Goal: Task Accomplishment & Management: Use online tool/utility

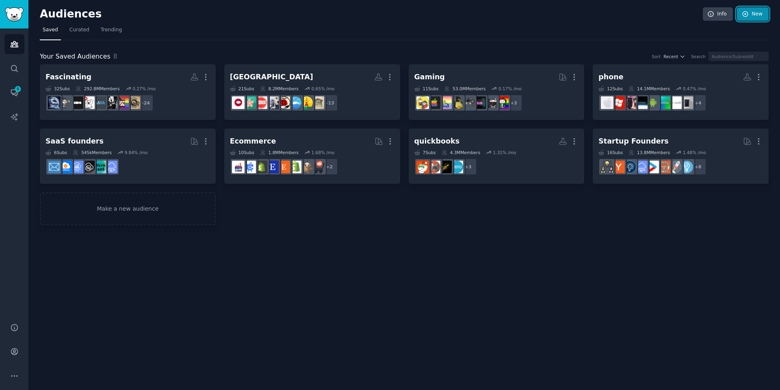
click at [757, 14] on link "New" at bounding box center [753, 14] width 32 height 14
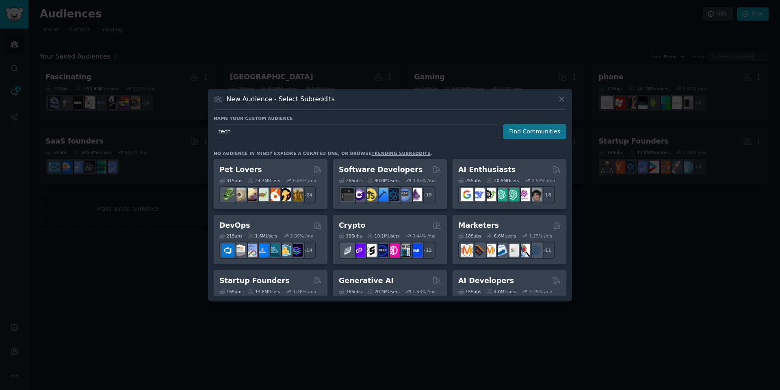
type input "tech"
click at [519, 129] on button "Find Communities" at bounding box center [534, 131] width 63 height 15
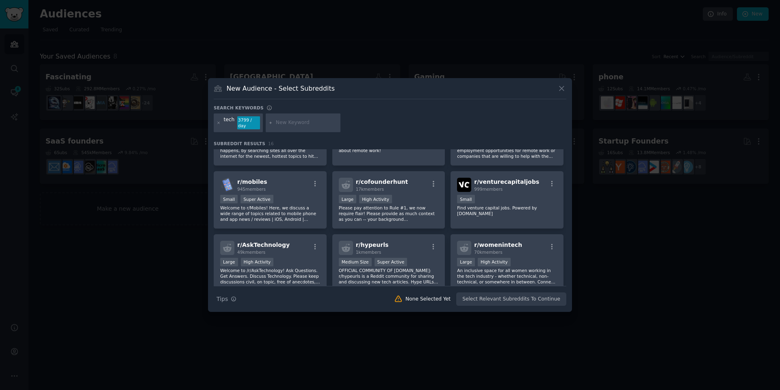
scroll to position [81, 0]
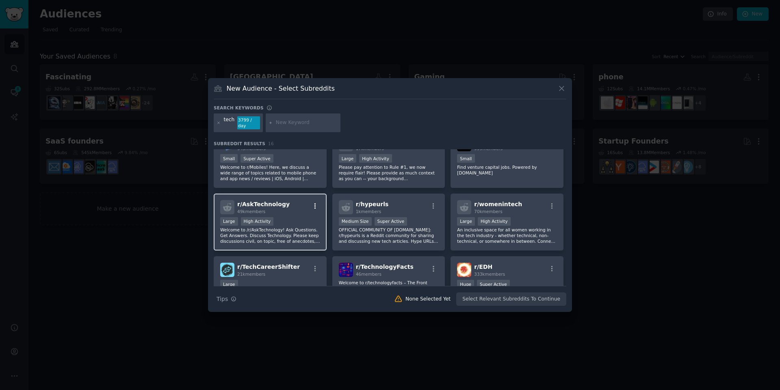
click at [315, 203] on icon "button" at bounding box center [316, 206] width 2 height 6
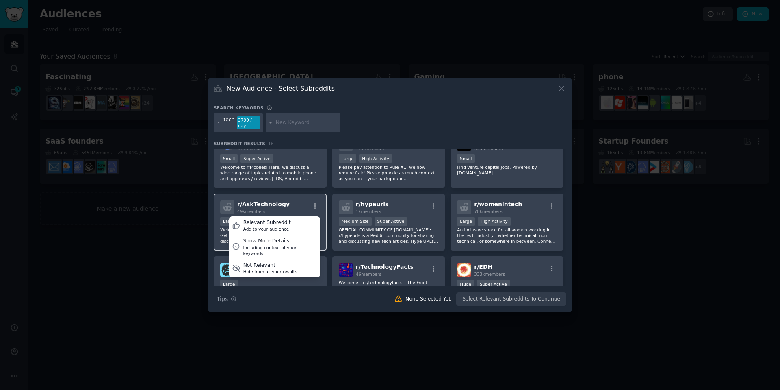
click at [304, 200] on div "r/ AskTechnology 49k members Relevant Subreddit Add to your audience Show More …" at bounding box center [270, 207] width 100 height 14
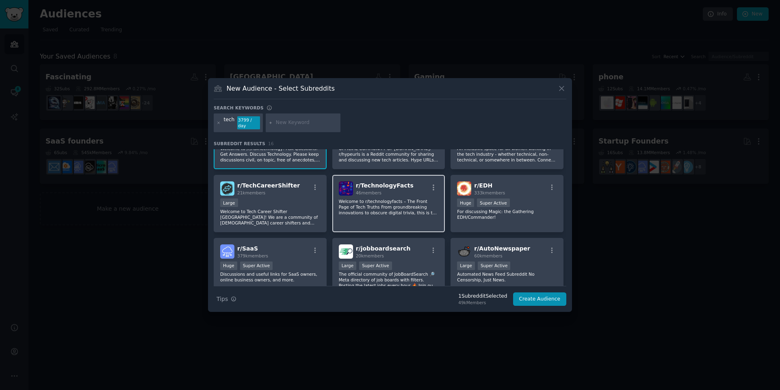
scroll to position [203, 0]
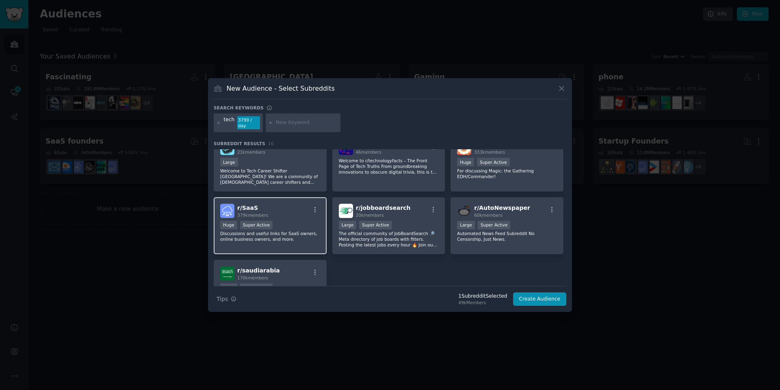
click at [296, 213] on div "r/ SaaS 379k members" at bounding box center [270, 211] width 100 height 14
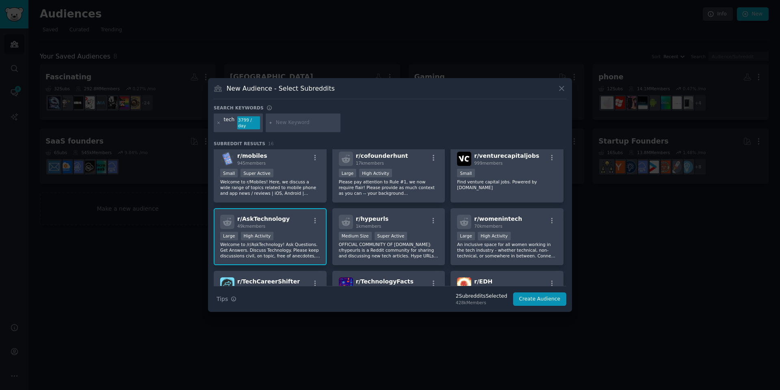
scroll to position [0, 0]
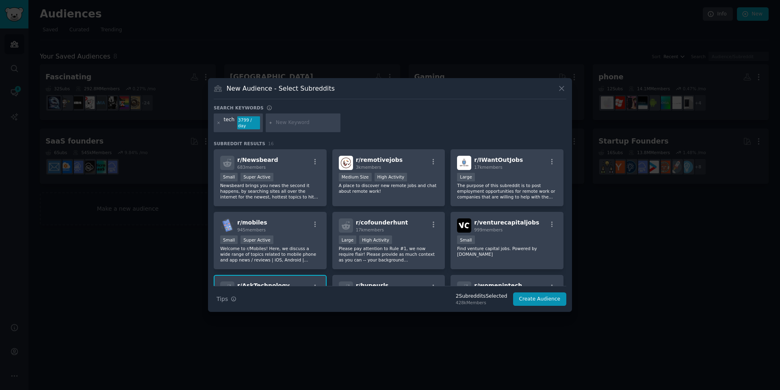
click at [311, 117] on div at bounding box center [303, 122] width 75 height 19
click at [301, 124] on input "text" at bounding box center [307, 122] width 62 height 7
type input "tech news"
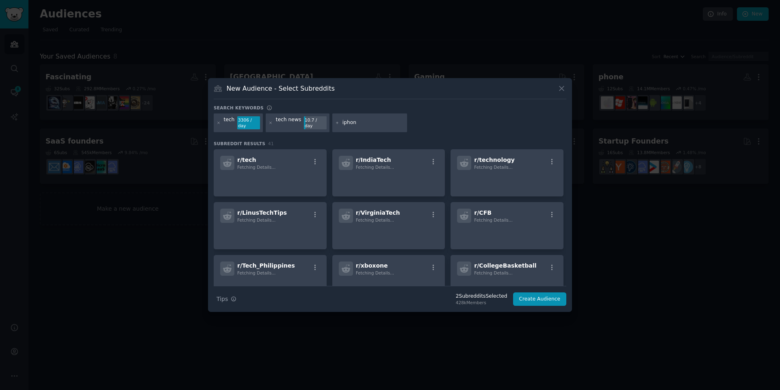
type input "iphone"
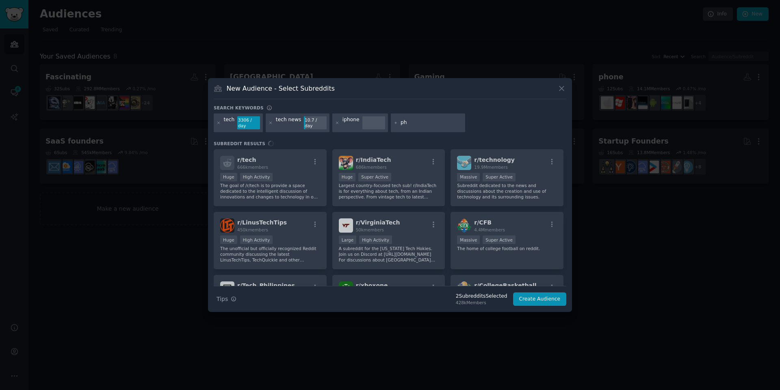
type input "p"
type input "smartphone"
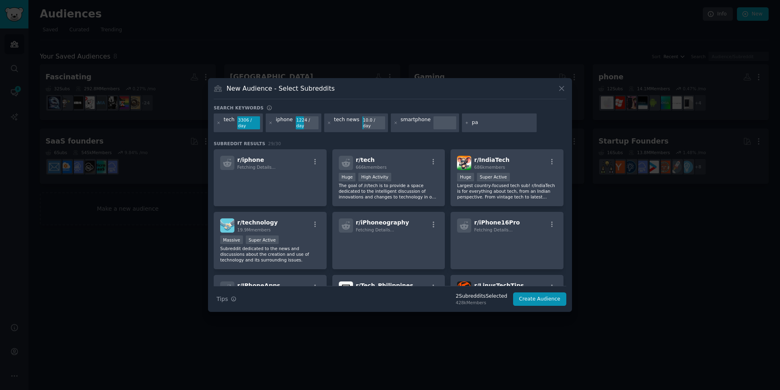
type input "pac"
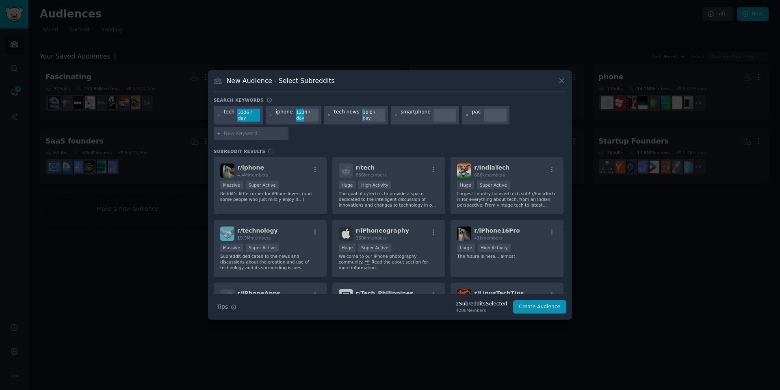
click at [466, 115] on icon at bounding box center [467, 115] width 2 height 2
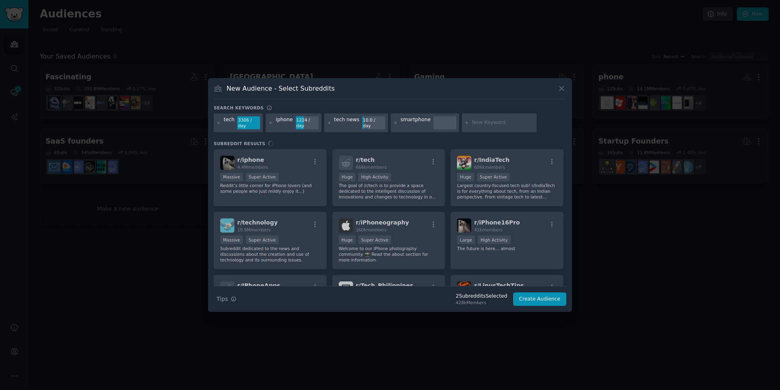
click at [472, 122] on input "text" at bounding box center [503, 122] width 62 height 7
type input "mac"
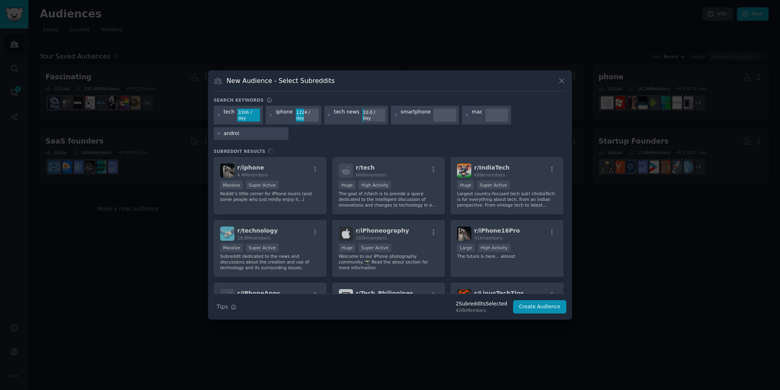
type input "android"
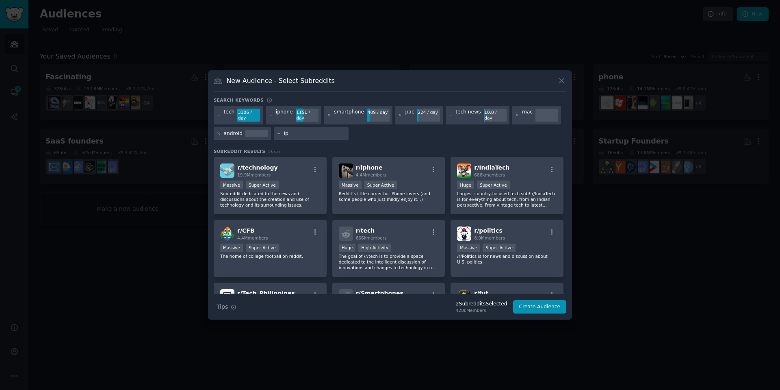
type input "i"
type input "spacex"
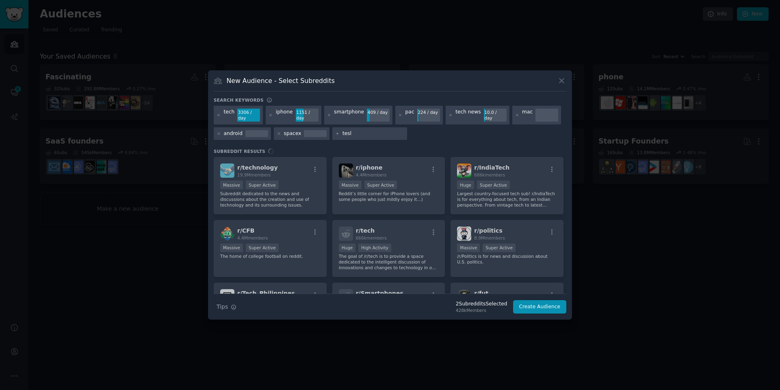
type input "tesla"
type input "ev"
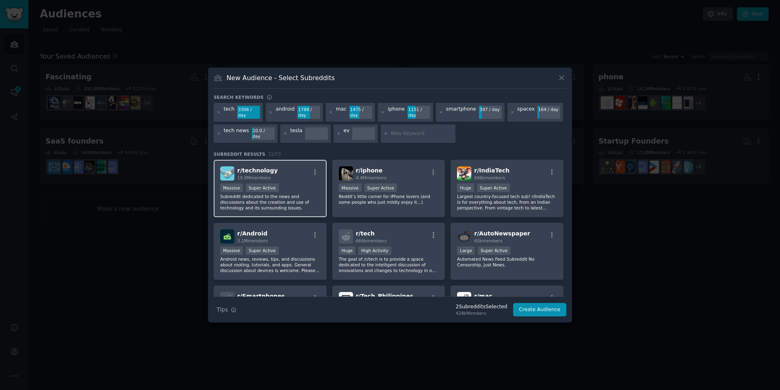
click at [262, 187] on div "Massive Super Active" at bounding box center [270, 188] width 100 height 10
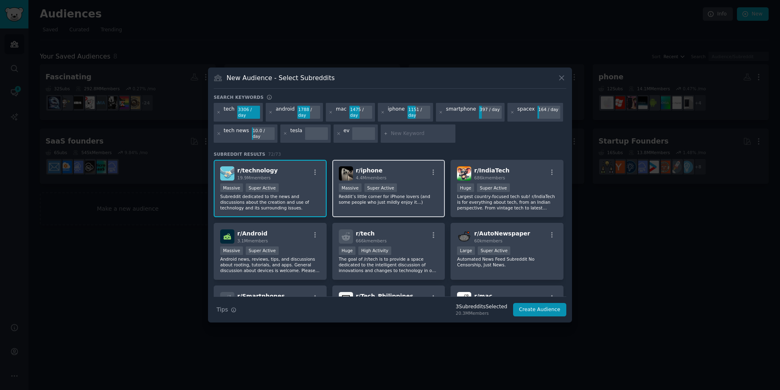
click at [396, 174] on div "r/ iphone 4.4M members" at bounding box center [389, 173] width 100 height 14
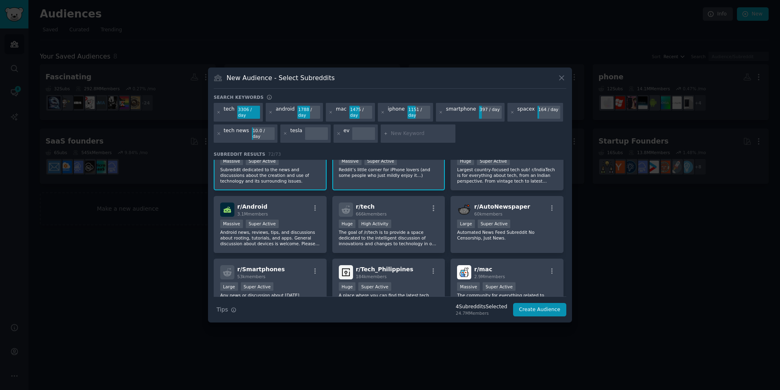
scroll to position [41, 0]
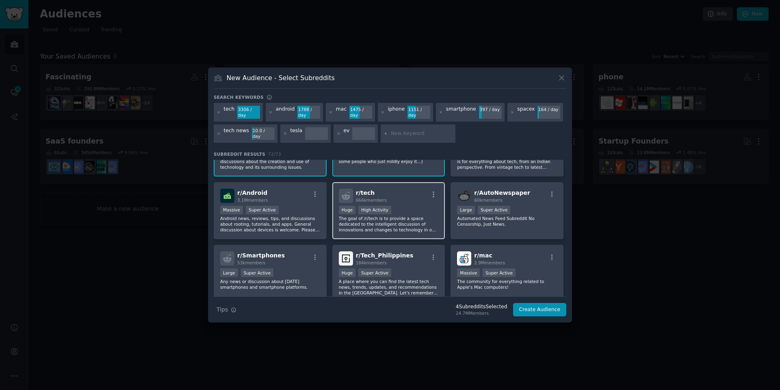
click at [406, 197] on div "r/ tech 666k members" at bounding box center [389, 196] width 100 height 14
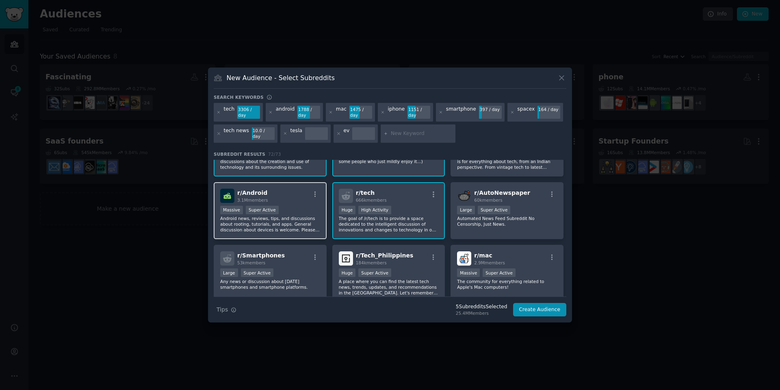
click at [280, 199] on div "r/ Android 3.1M members Massive Super Active Android news, reviews, tips, and d…" at bounding box center [270, 210] width 113 height 57
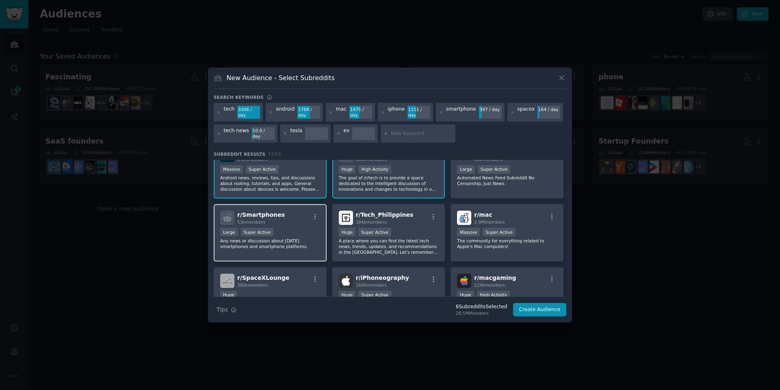
click at [286, 210] on div "r/ Smartphones 53k members" at bounding box center [270, 217] width 100 height 14
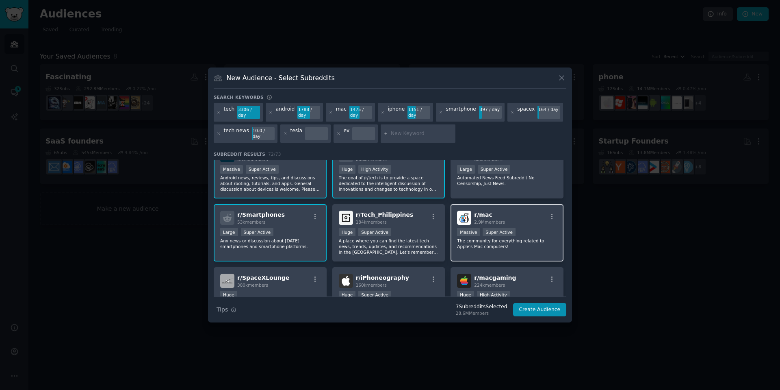
click at [509, 218] on div "r/ mac 2.9M members" at bounding box center [507, 217] width 100 height 14
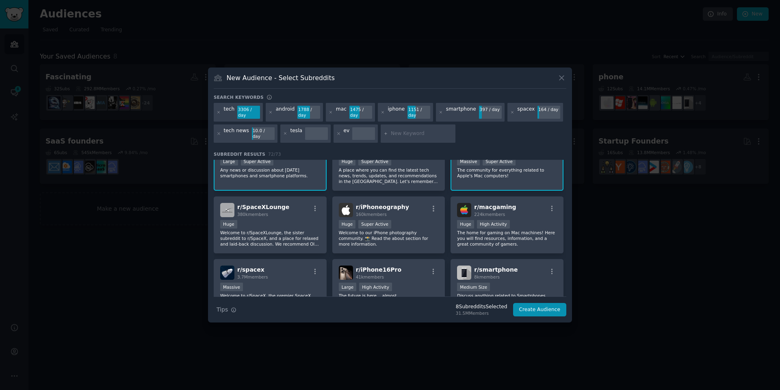
scroll to position [163, 0]
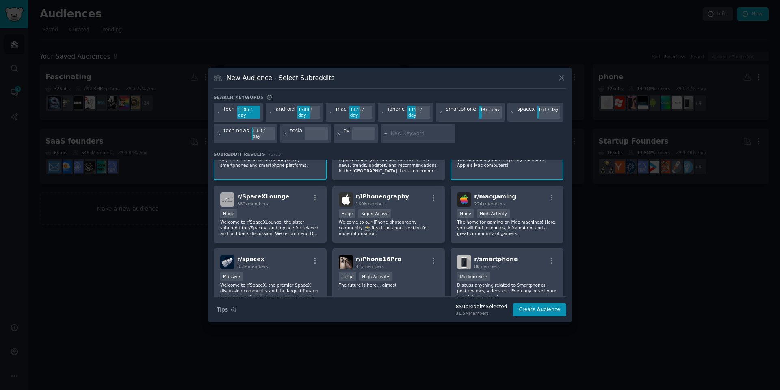
click at [395, 132] on input "text" at bounding box center [422, 133] width 62 height 7
type input "t"
click at [395, 201] on div "160k members" at bounding box center [382, 204] width 53 height 6
click at [501, 194] on span "r/ macgaming" at bounding box center [495, 196] width 42 height 7
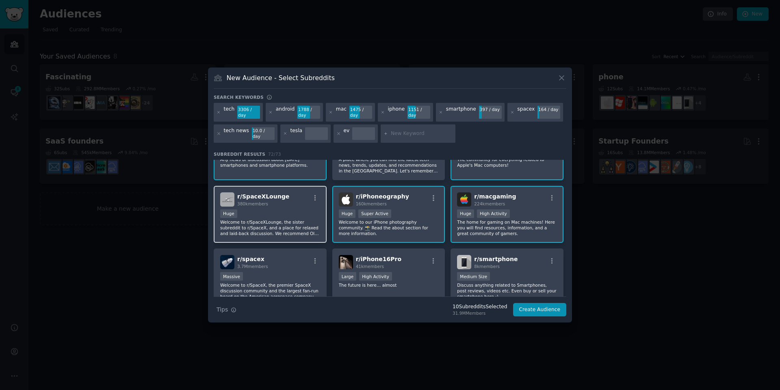
click at [292, 197] on div "r/ SpaceXLounge 380k members" at bounding box center [270, 199] width 100 height 14
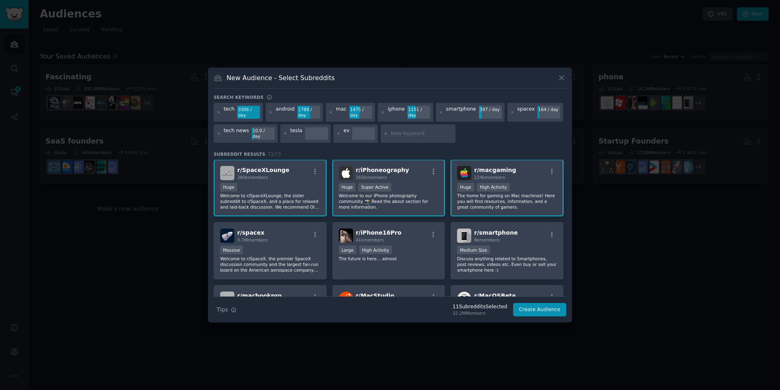
scroll to position [203, 0]
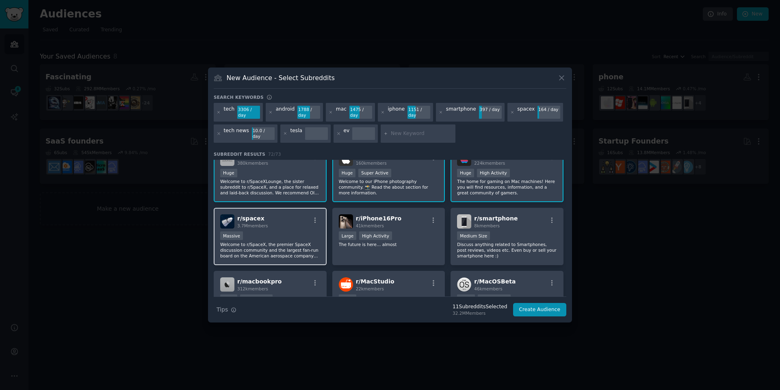
click at [286, 208] on div "r/ spacex 3.7M members Massive Welcome to r/SpaceX, the premier SpaceX discussi…" at bounding box center [270, 236] width 113 height 57
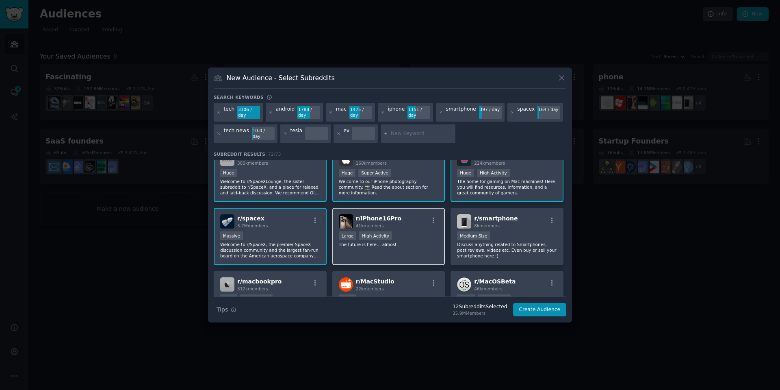
click at [400, 234] on div ">= 80th percentile for submissions / day Large High Activity" at bounding box center [389, 236] width 100 height 10
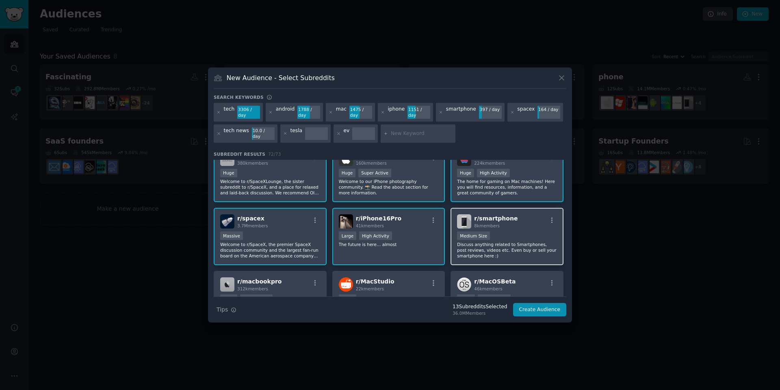
click at [517, 231] on div "1000 - 10,000 members Medium Size" at bounding box center [507, 236] width 100 height 10
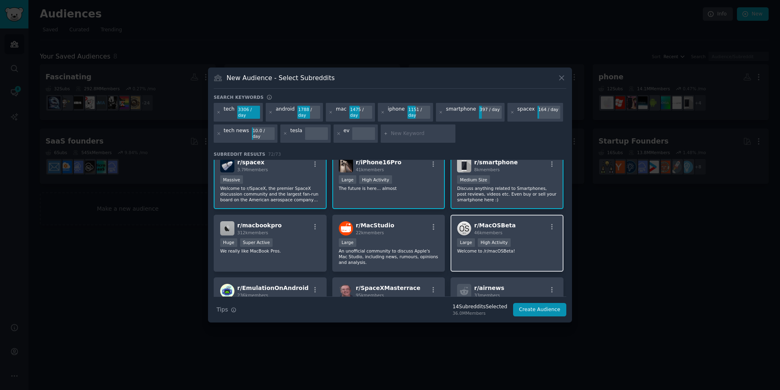
scroll to position [284, 0]
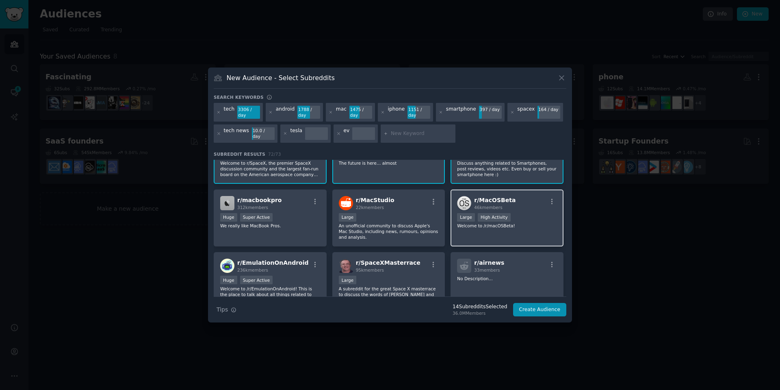
click at [519, 213] on div "Large High Activity" at bounding box center [507, 218] width 100 height 10
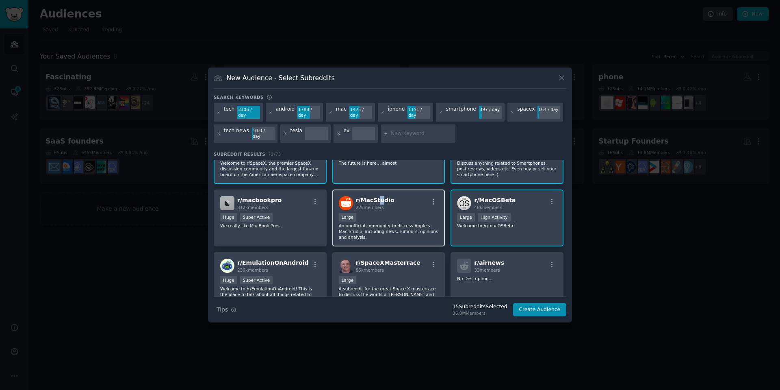
drag, startPoint x: 377, startPoint y: 195, endPoint x: 371, endPoint y: 196, distance: 6.1
click at [378, 197] on span "r/ MacStudio" at bounding box center [375, 200] width 39 height 7
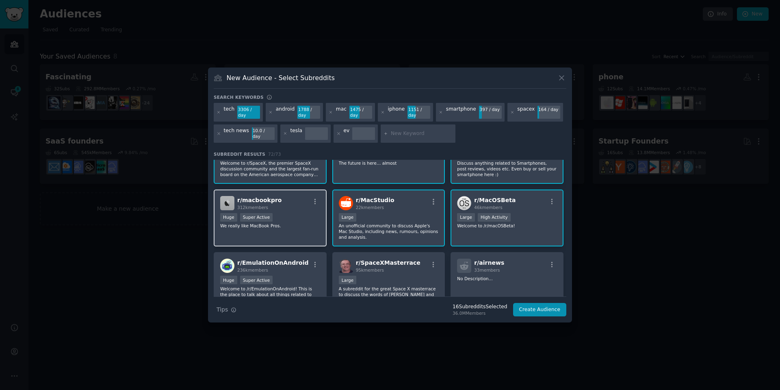
click at [278, 196] on div "r/ macbookpro 312k members" at bounding box center [270, 203] width 100 height 14
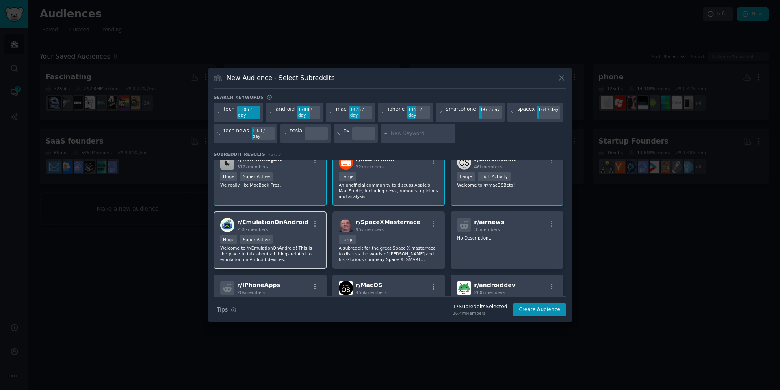
click at [286, 226] on div "236k members" at bounding box center [273, 229] width 72 height 6
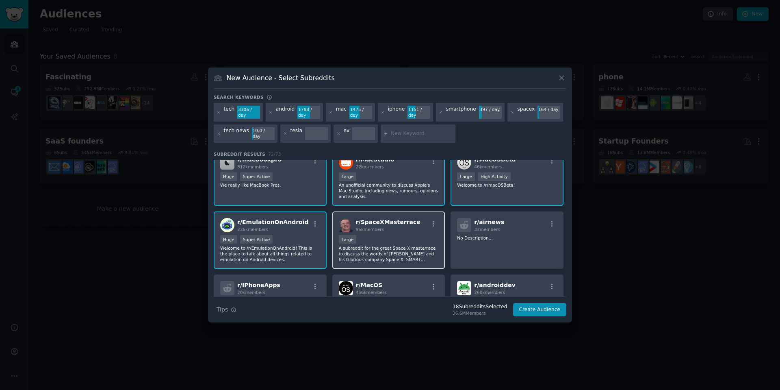
click at [395, 226] on div "r/ SpaceXMasterrace 95k members Large A subreddit for the great Space X masterr…" at bounding box center [388, 239] width 113 height 57
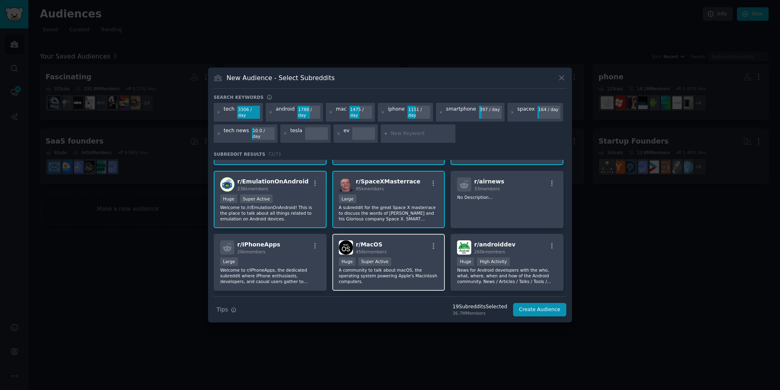
scroll to position [406, 0]
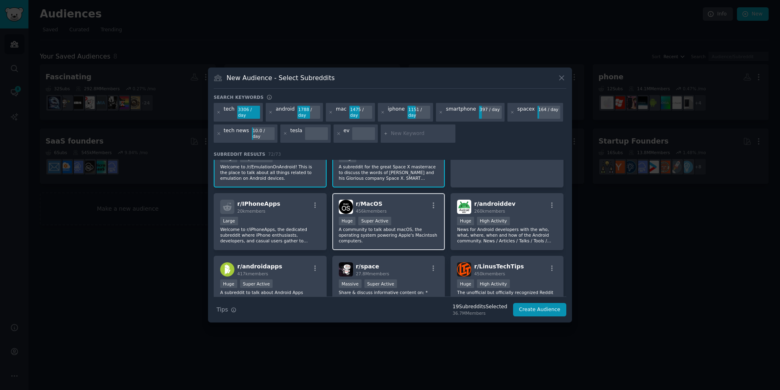
click at [410, 202] on div "r/ MacOS 456k members" at bounding box center [389, 207] width 100 height 14
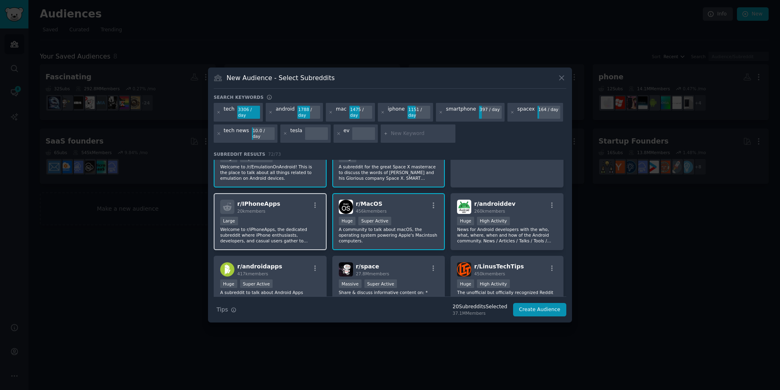
click at [286, 203] on div "r/ IPhoneApps 20k members" at bounding box center [270, 207] width 100 height 14
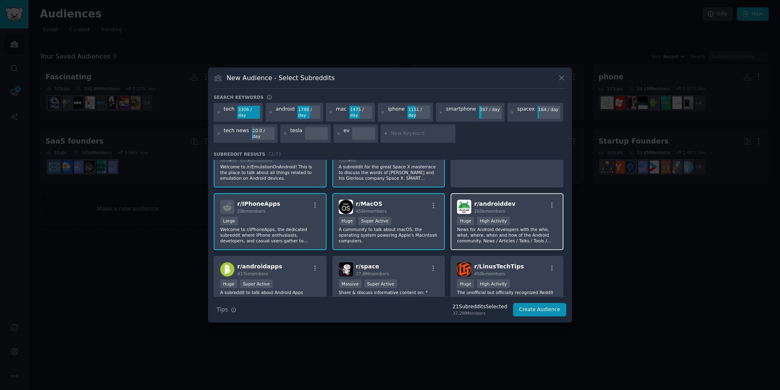
click at [517, 205] on div "r/ androiddev 260k members" at bounding box center [507, 207] width 100 height 14
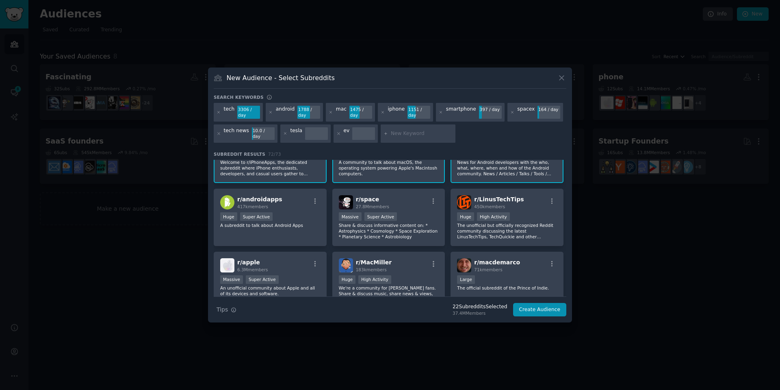
scroll to position [488, 0]
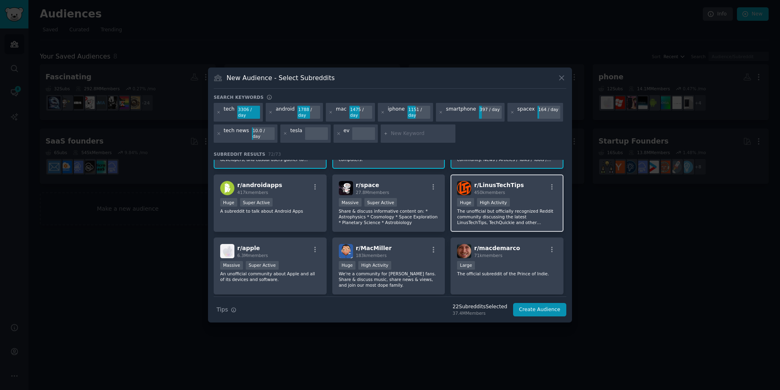
click at [516, 181] on div "r/ LinusTechTips 450k members" at bounding box center [507, 188] width 100 height 14
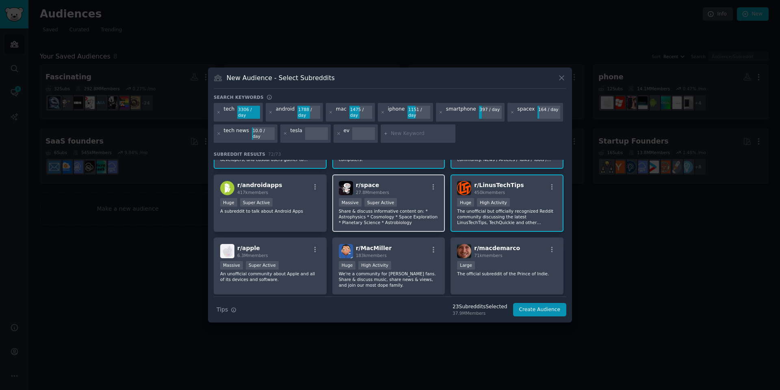
click at [391, 182] on div "r/ space 27.8M members" at bounding box center [389, 188] width 100 height 14
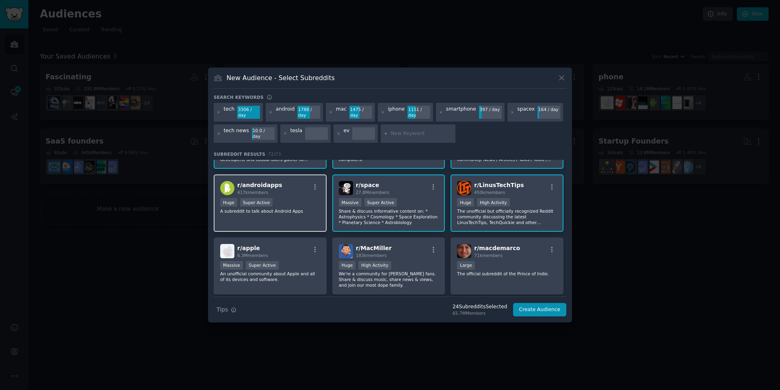
click at [284, 187] on div "r/ androidapps 417k members" at bounding box center [270, 188] width 100 height 14
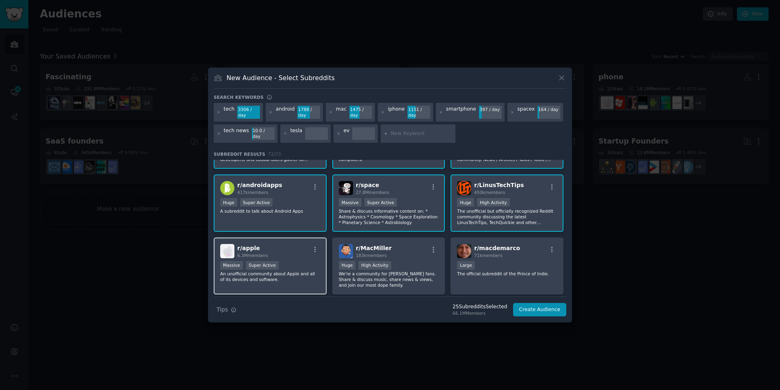
click at [295, 244] on div "r/ apple 6.3M members" at bounding box center [270, 251] width 100 height 14
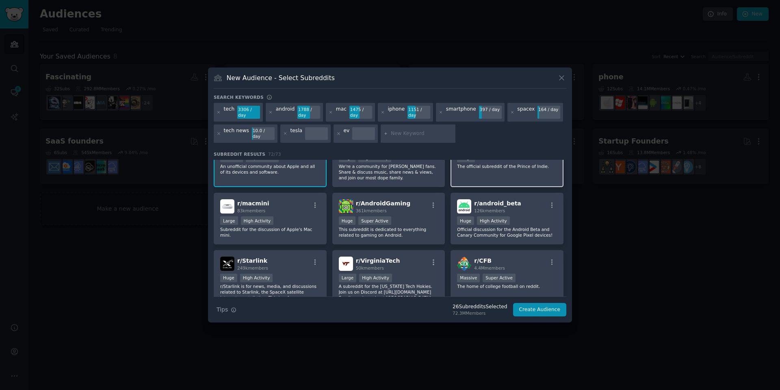
scroll to position [610, 0]
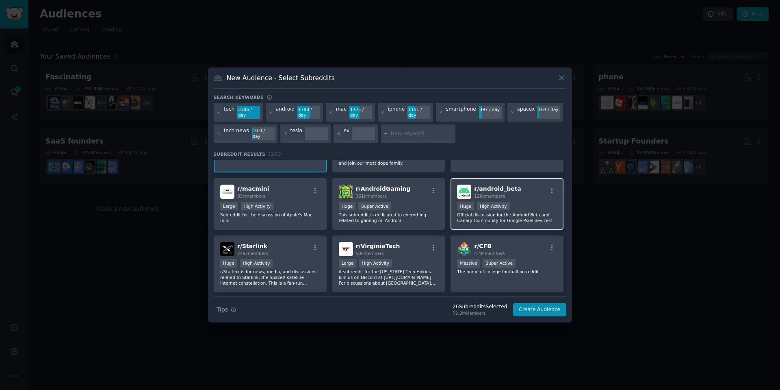
click at [530, 195] on div "r/ android_beta 126k members Huge High Activity Official discussion for the And…" at bounding box center [507, 204] width 113 height 52
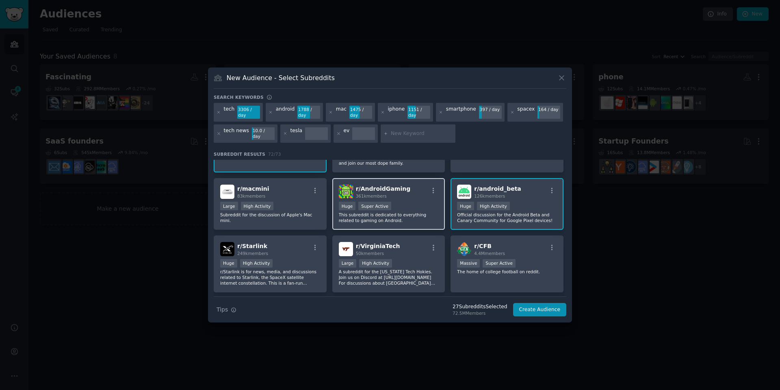
click at [398, 195] on div "r/ AndroidGaming 361k members Huge Super Active This subreddit is dedicated to …" at bounding box center [388, 204] width 113 height 52
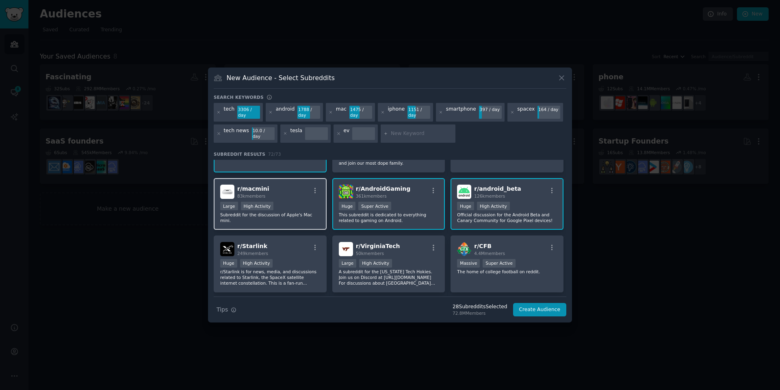
click at [291, 191] on div "r/ macmini 83k members" at bounding box center [270, 191] width 100 height 14
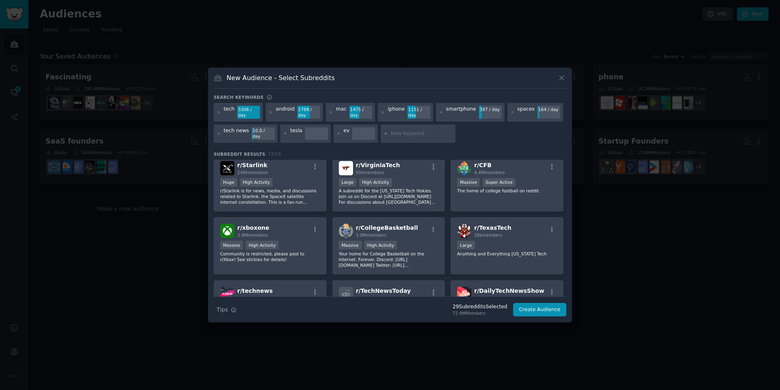
scroll to position [691, 0]
click at [285, 178] on div "Huge High Activity" at bounding box center [270, 183] width 100 height 10
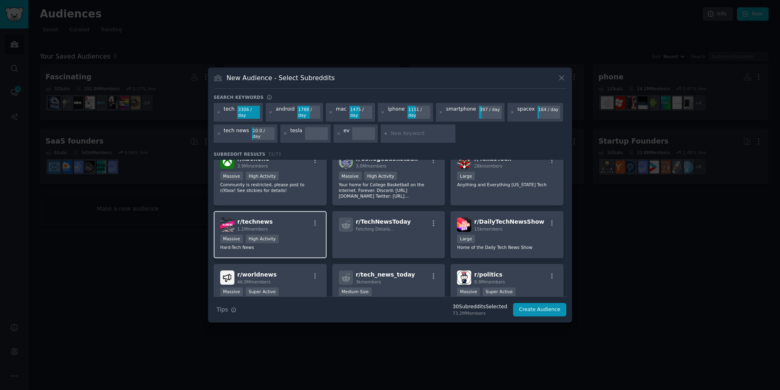
scroll to position [772, 0]
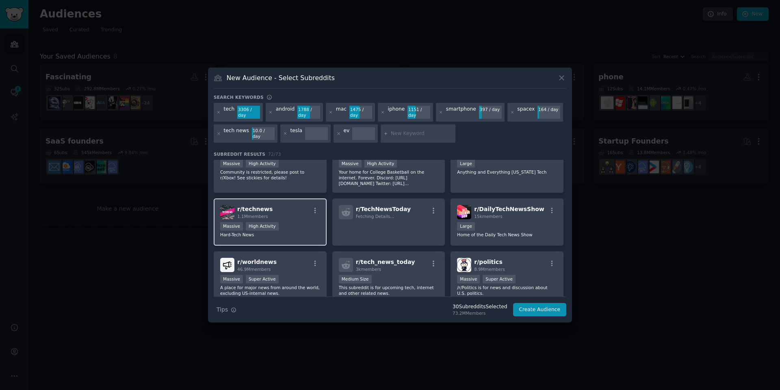
click at [286, 206] on div "r/ technews 1.1M members" at bounding box center [270, 212] width 100 height 14
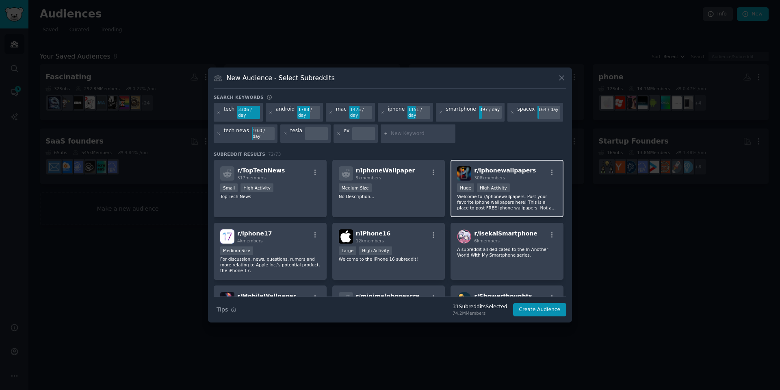
scroll to position [935, 0]
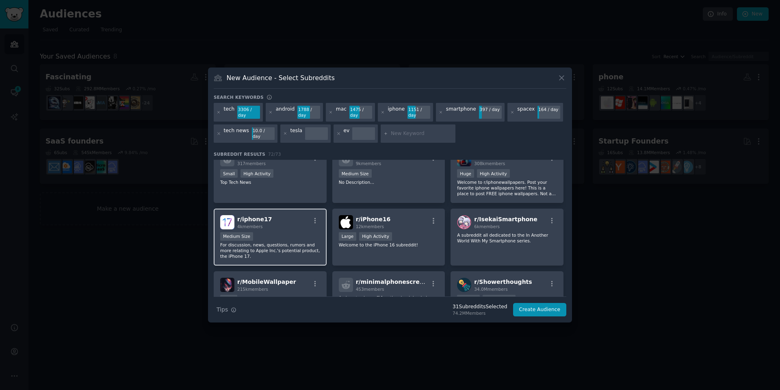
click at [285, 222] on div "r/ iphone17 4k members" at bounding box center [270, 222] width 100 height 14
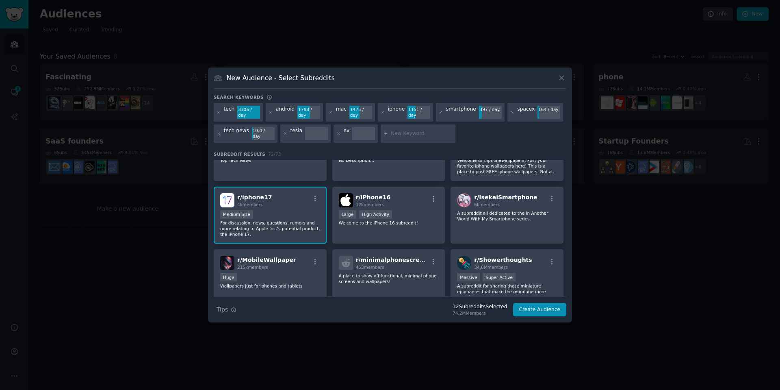
scroll to position [975, 0]
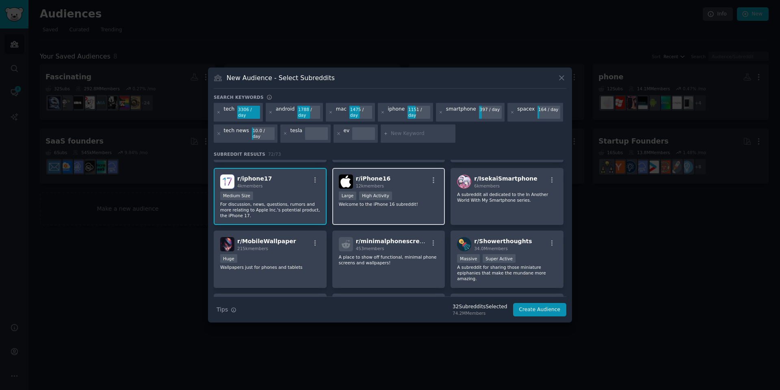
click at [404, 185] on div "r/ iPhone16 12k members Large High Activity Welcome to the iPhone 16 subreddit!" at bounding box center [388, 196] width 113 height 57
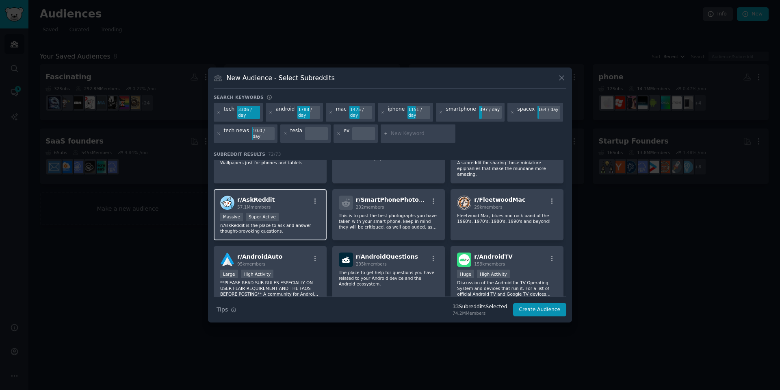
scroll to position [1097, 0]
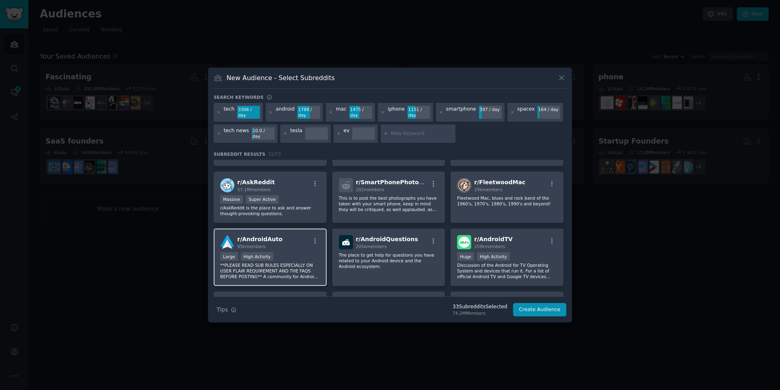
click at [290, 239] on div "r/ AndroidAuto 95k members Large High Activity **PLEASE READ SUB RULES ESPECIAL…" at bounding box center [270, 256] width 113 height 57
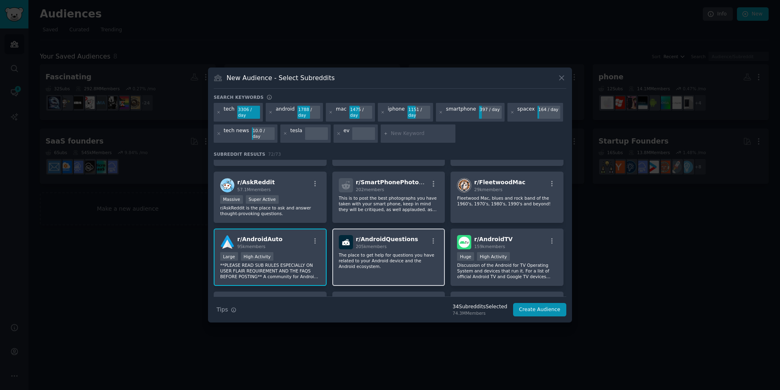
click at [401, 252] on p "The place to get help for questions you have related to your Android device and…" at bounding box center [389, 260] width 100 height 17
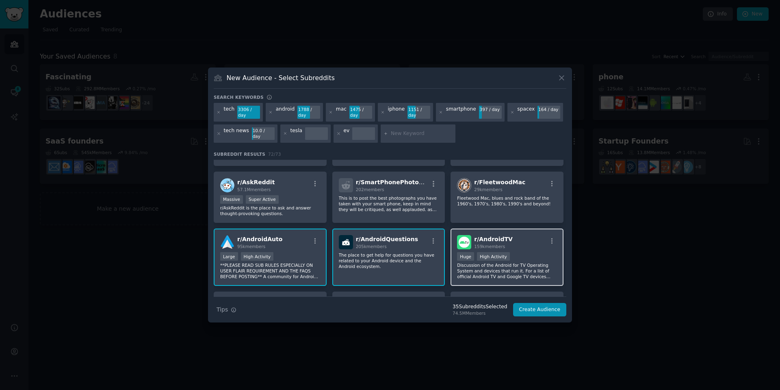
click at [525, 252] on div ">= 80th percentile for submissions / day Huge High Activity" at bounding box center [507, 257] width 100 height 10
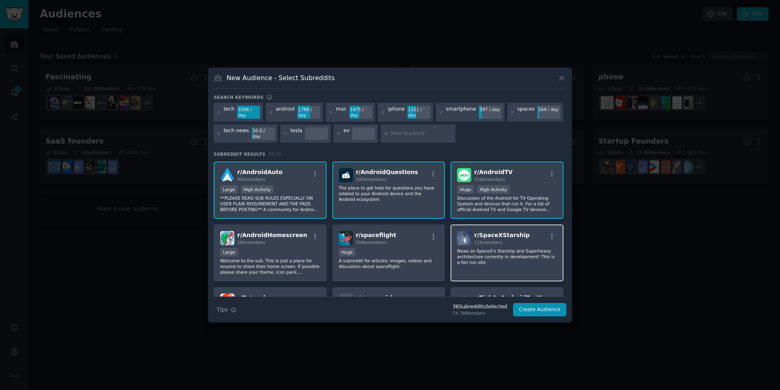
scroll to position [1178, 0]
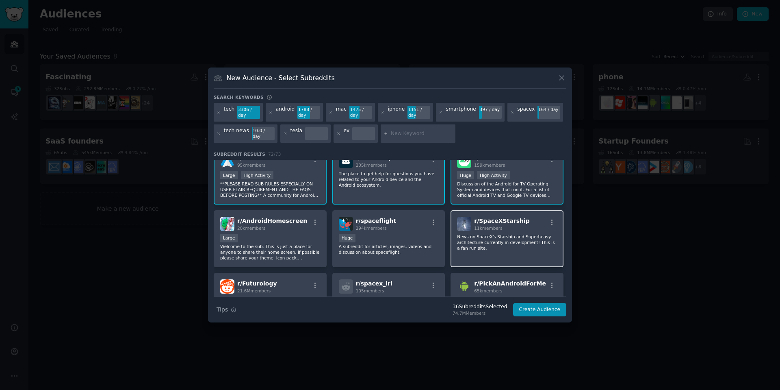
click at [502, 242] on div "r/ SpaceXStarship 11k members News on SpaceX's Starship and Superheavy architec…" at bounding box center [507, 238] width 113 height 57
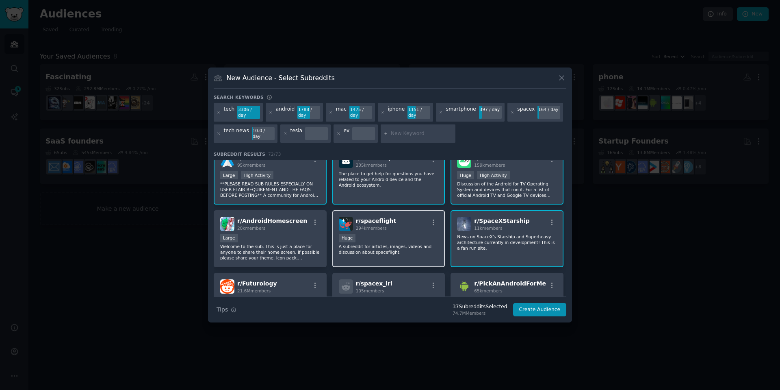
click at [402, 243] on p "A subreddit for articles, images, videos and discussion about spaceflight." at bounding box center [389, 248] width 100 height 11
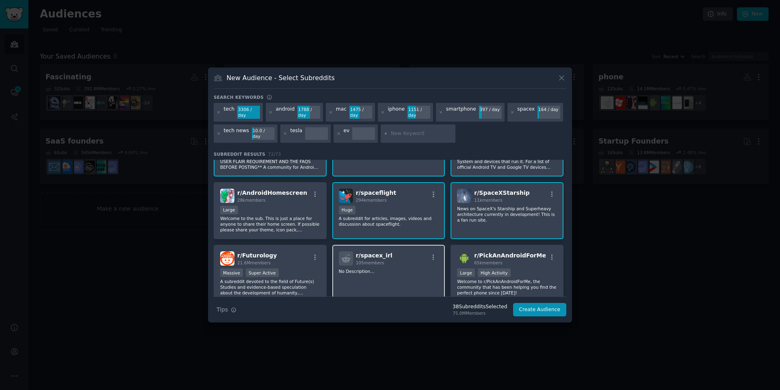
scroll to position [1219, 0]
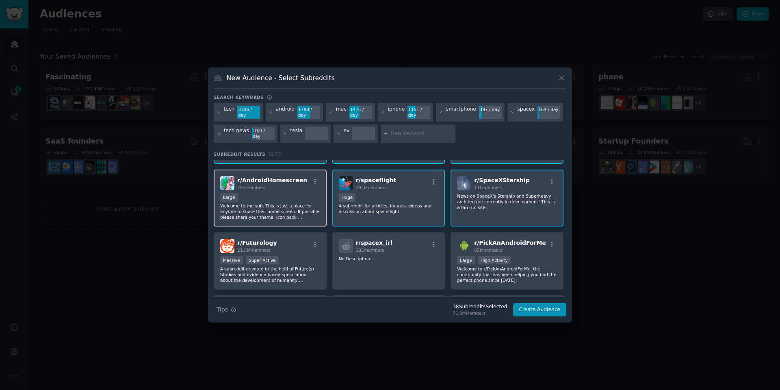
click at [291, 181] on div "r/ AndroidHomescreen 28k members Large Welcome to the sub. This is just a place…" at bounding box center [270, 197] width 113 height 57
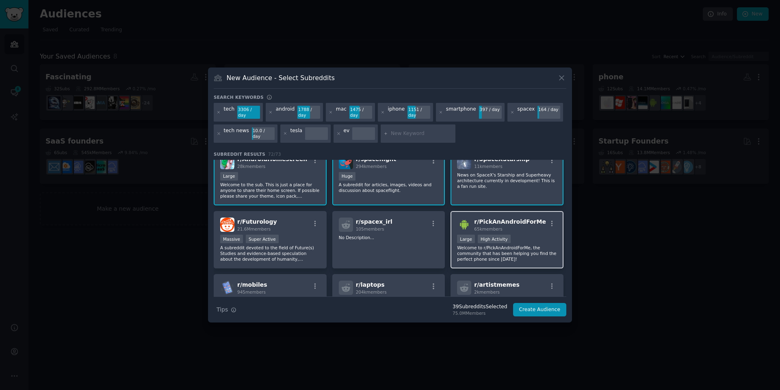
scroll to position [1260, 0]
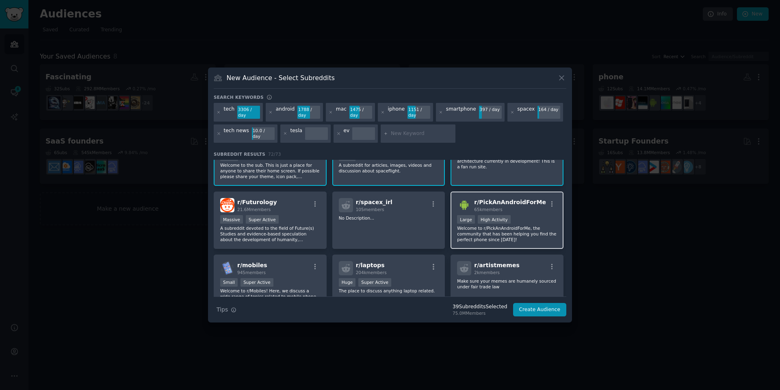
click at [525, 215] on div ">= 80th percentile for submissions / day Large High Activity" at bounding box center [507, 220] width 100 height 10
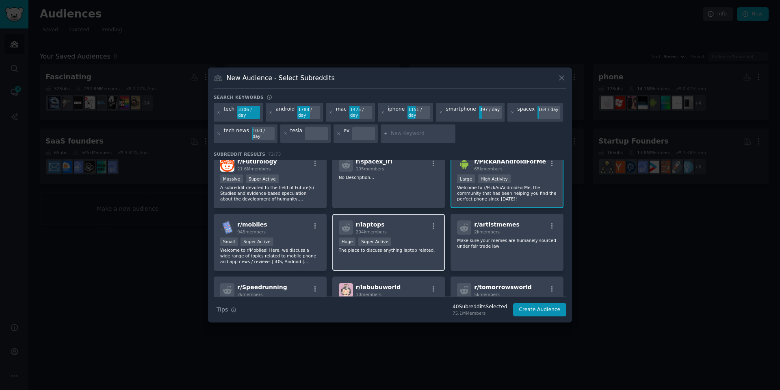
click at [406, 220] on div "r/ laptops 204k members" at bounding box center [389, 227] width 100 height 14
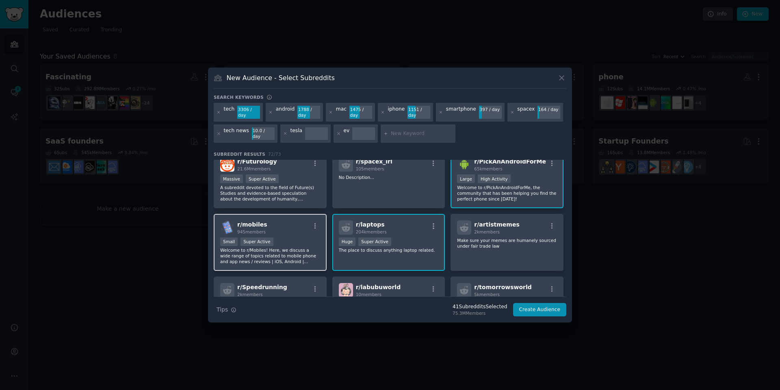
click at [280, 220] on div "r/ mobiles 945 members" at bounding box center [270, 227] width 100 height 14
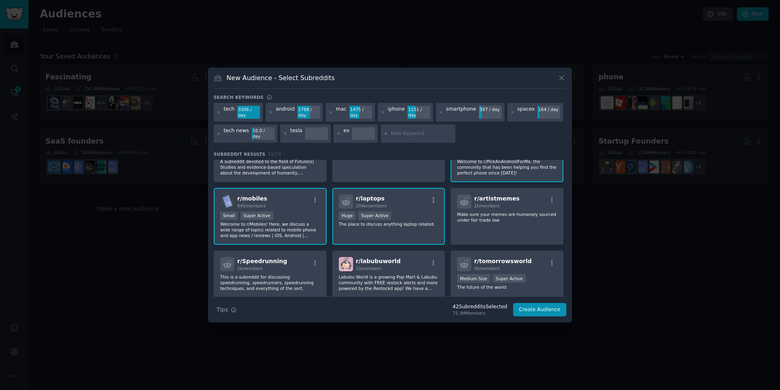
scroll to position [1350, 0]
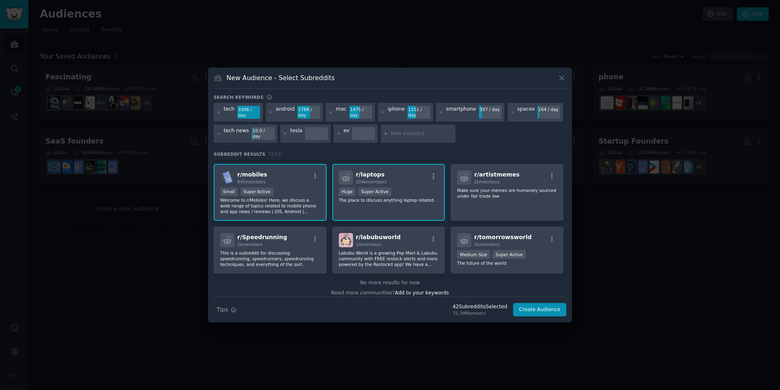
click at [414, 134] on input "text" at bounding box center [422, 133] width 62 height 7
type input "iphonehelp"
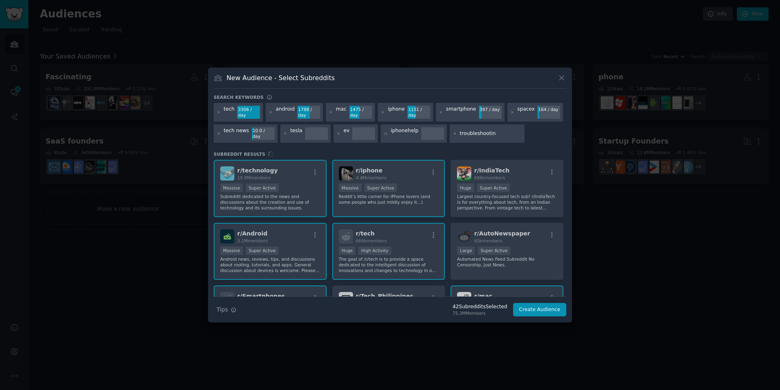
type input "troubleshooting"
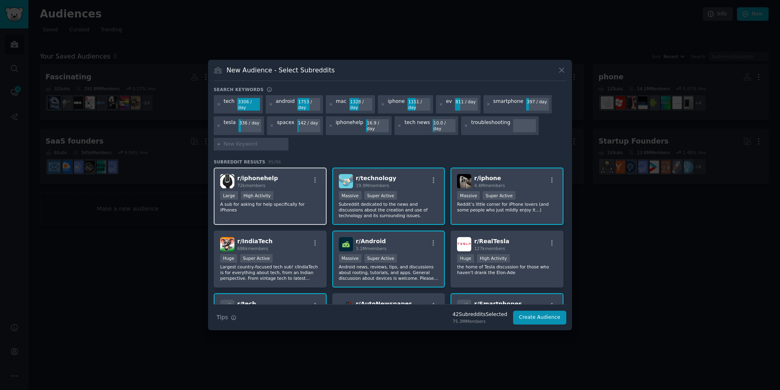
click at [291, 184] on div "r/ iphonehelp 72k members Large High Activity A sub for asking for help specifi…" at bounding box center [270, 195] width 113 height 57
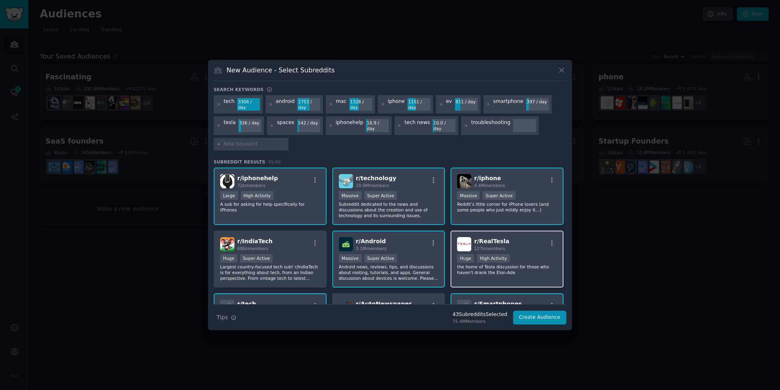
click at [536, 240] on div "r/ RealTesla 127k members" at bounding box center [507, 244] width 100 height 14
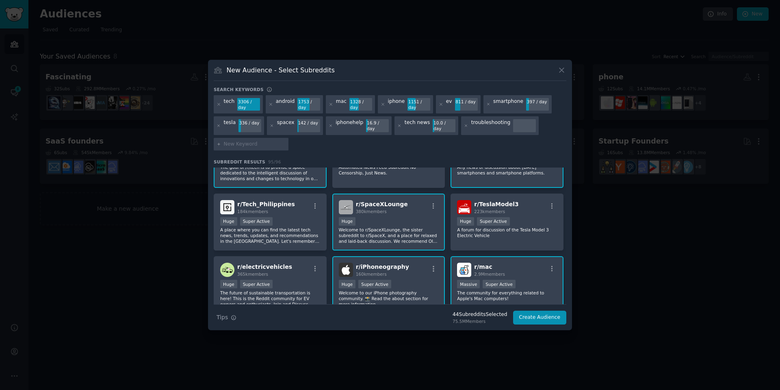
scroll to position [122, 0]
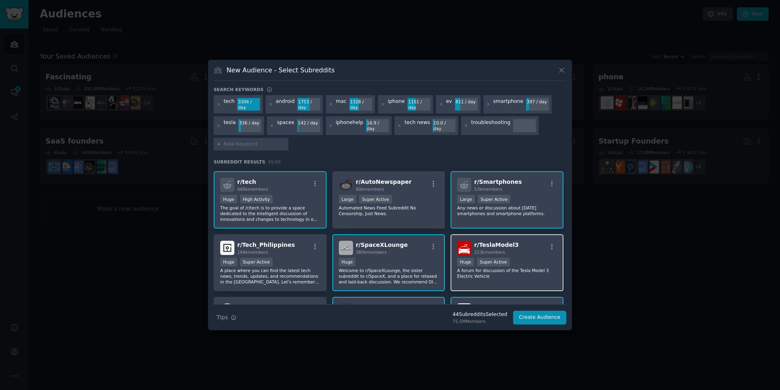
click at [528, 241] on div "r/ TeslaModel3 223k members" at bounding box center [507, 248] width 100 height 14
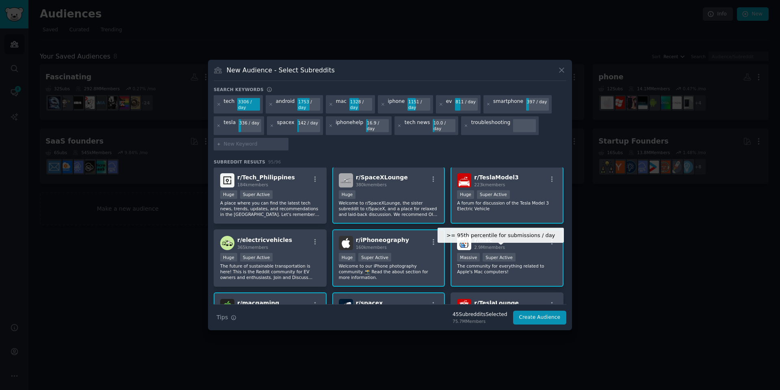
scroll to position [203, 0]
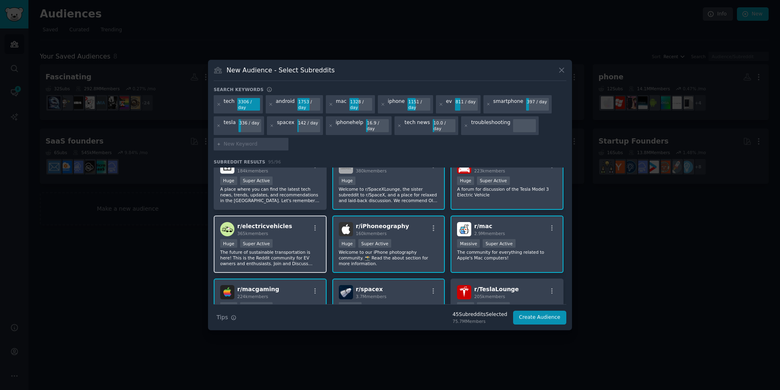
click at [295, 225] on div "r/ electricvehicles 365k members" at bounding box center [270, 229] width 100 height 14
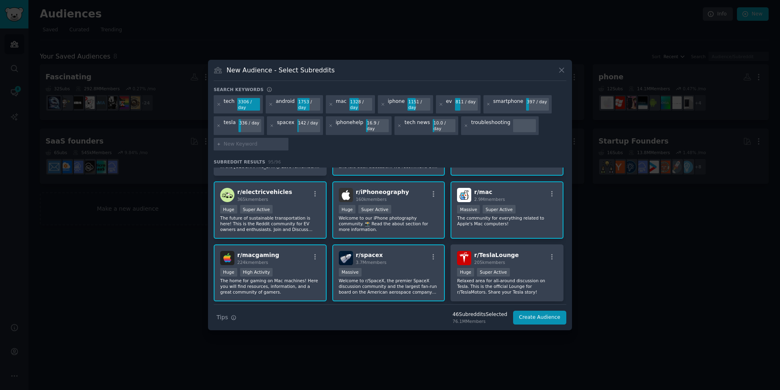
scroll to position [284, 0]
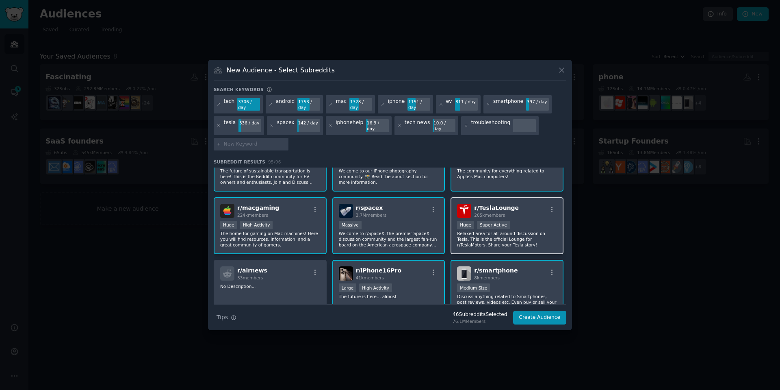
click at [529, 204] on div "r/ TeslaLounge 205k members" at bounding box center [507, 211] width 100 height 14
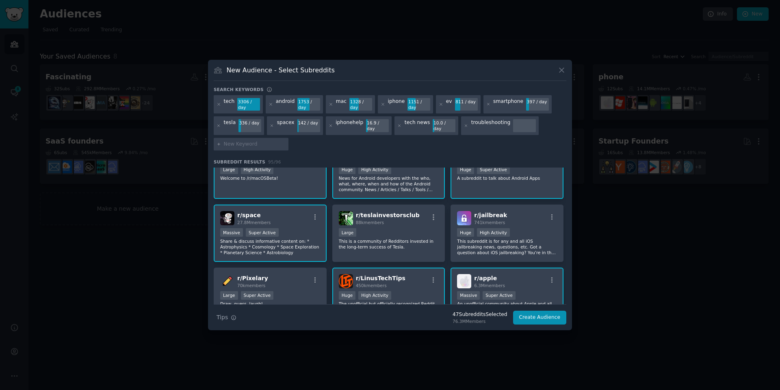
scroll to position [610, 0]
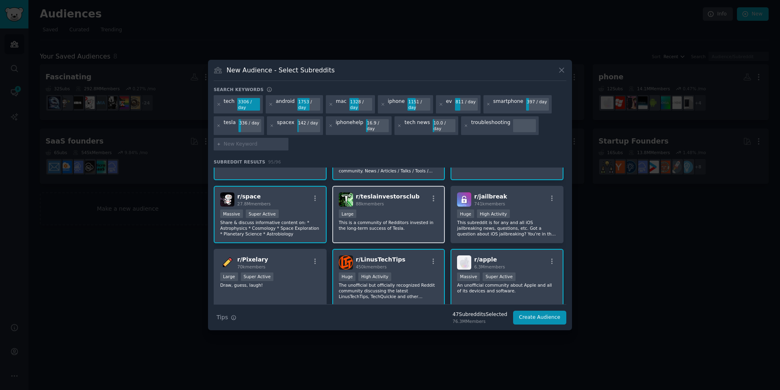
click at [385, 201] on div "88k members" at bounding box center [388, 204] width 64 height 6
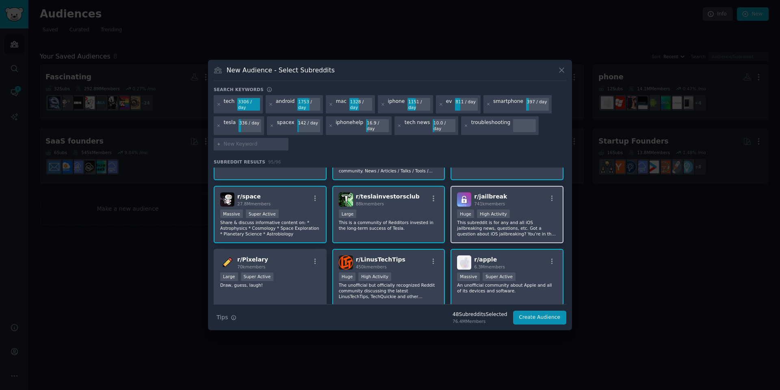
click at [497, 193] on span "r/ jailbreak" at bounding box center [490, 196] width 33 height 7
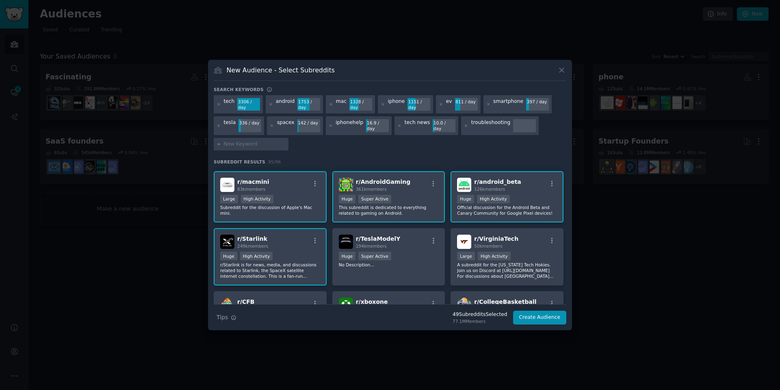
scroll to position [853, 0]
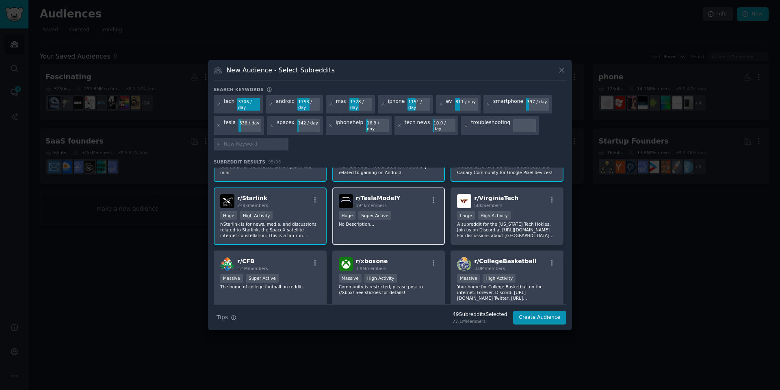
click at [429, 211] on div "Huge Super Active" at bounding box center [389, 216] width 100 height 10
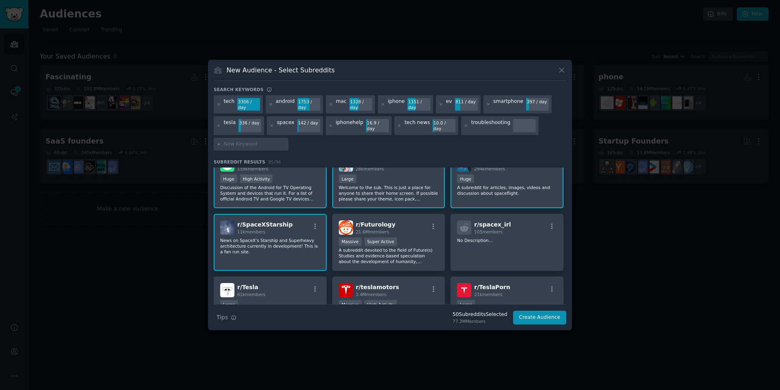
scroll to position [1463, 0]
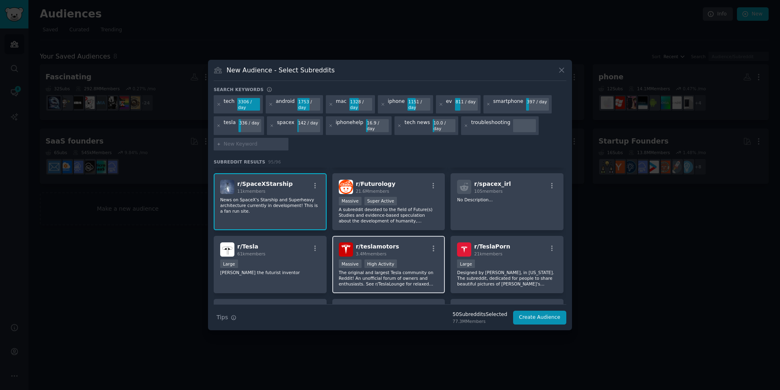
click at [420, 242] on div "r/ teslamotors 3.4M members" at bounding box center [389, 249] width 100 height 14
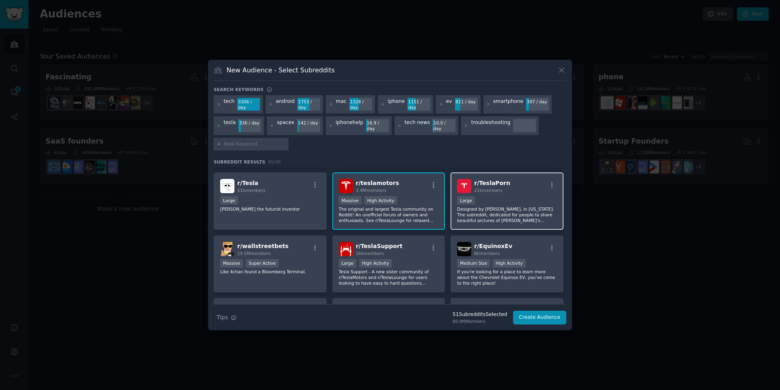
scroll to position [1544, 0]
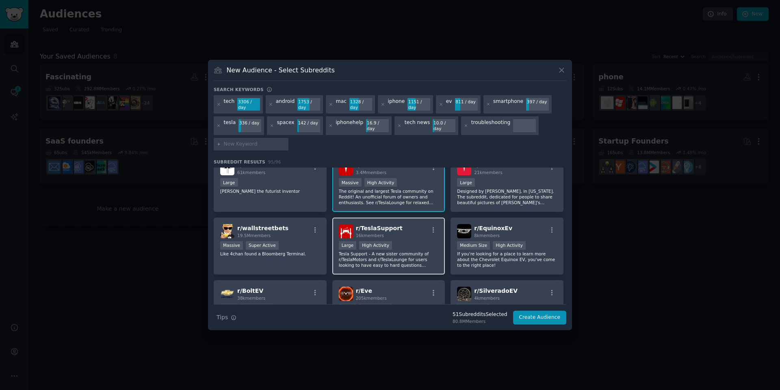
click at [423, 225] on div "r/ TeslaSupport 16k members" at bounding box center [389, 231] width 100 height 14
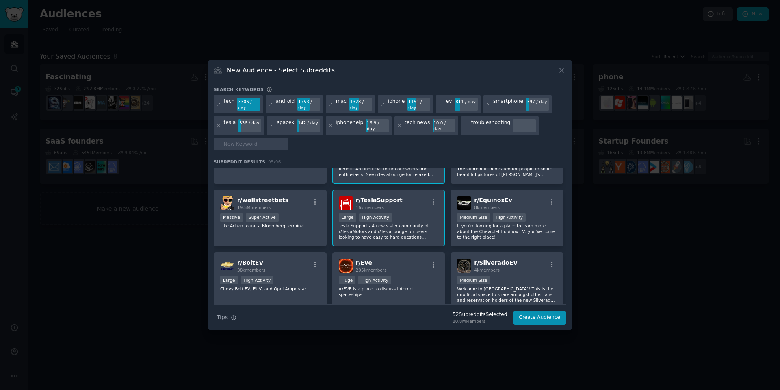
scroll to position [1585, 0]
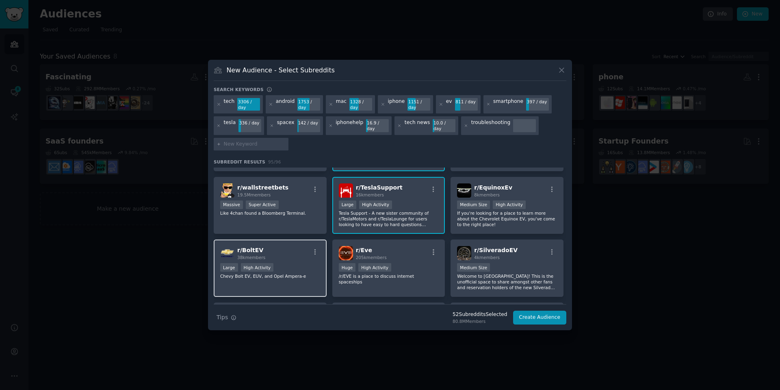
click at [286, 246] on div "r/ [PERSON_NAME] 38k members" at bounding box center [270, 253] width 100 height 14
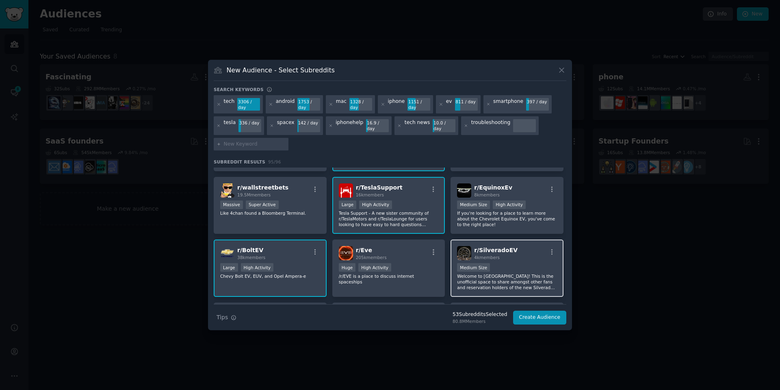
click at [525, 246] on div "r/ SilveradoEV 4k members" at bounding box center [507, 253] width 100 height 14
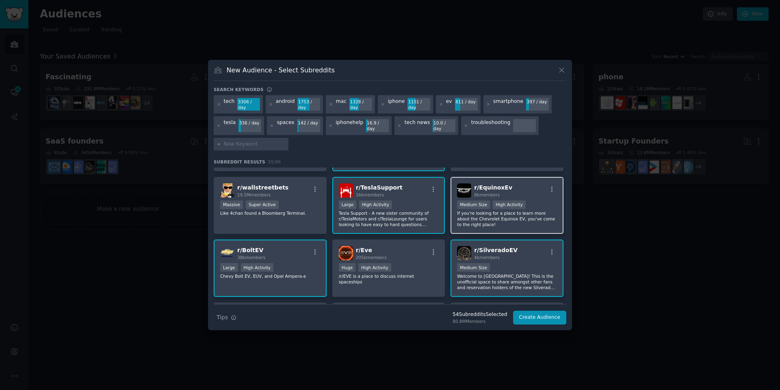
click at [521, 177] on div "r/ EquinoxEv 8k members >= 80th percentile for submissions / day Medium Size Hi…" at bounding box center [507, 205] width 113 height 57
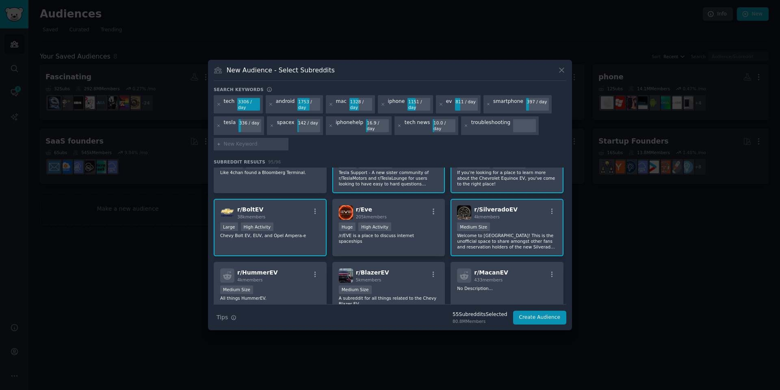
scroll to position [1666, 0]
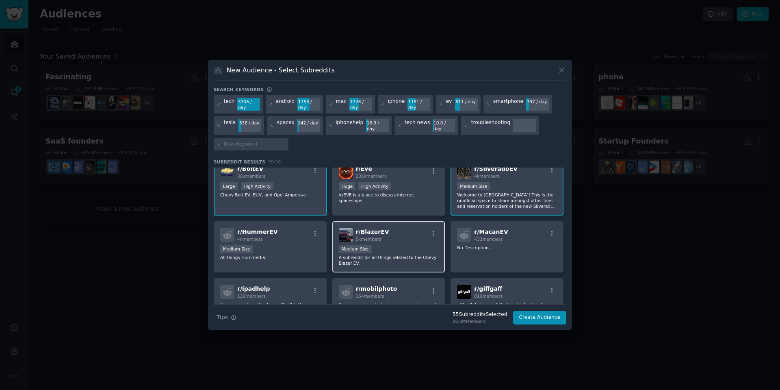
click at [391, 228] on div "r/ BlazerEV 5k members" at bounding box center [389, 235] width 100 height 14
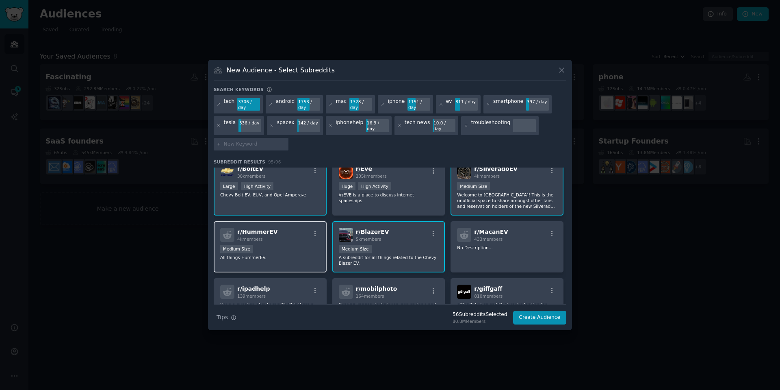
click at [274, 228] on div "r/ [PERSON_NAME] 4k members" at bounding box center [270, 235] width 100 height 14
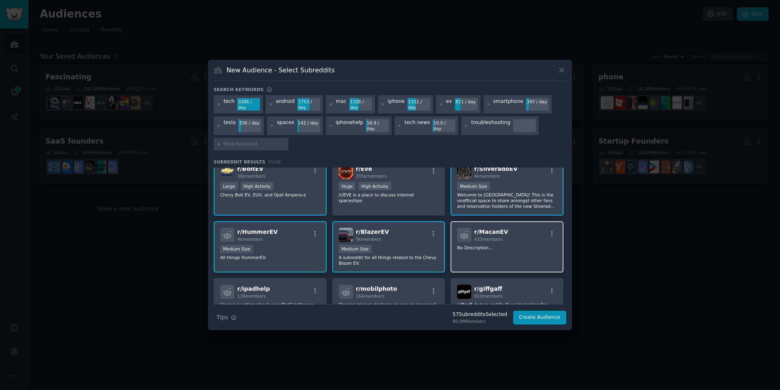
click at [512, 230] on div "r/ MacanEV 433 members No Description..." at bounding box center [507, 247] width 113 height 52
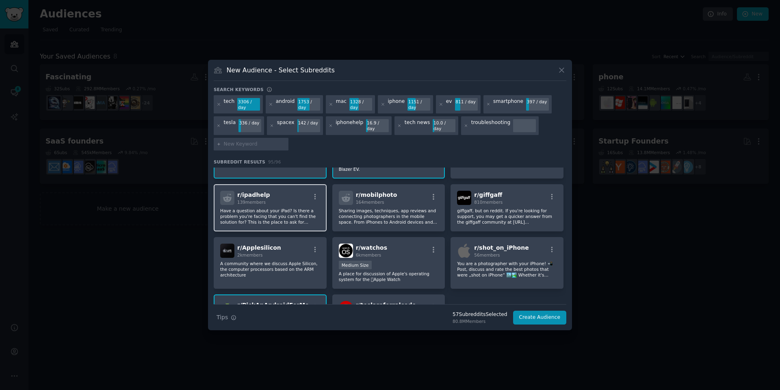
scroll to position [1747, 0]
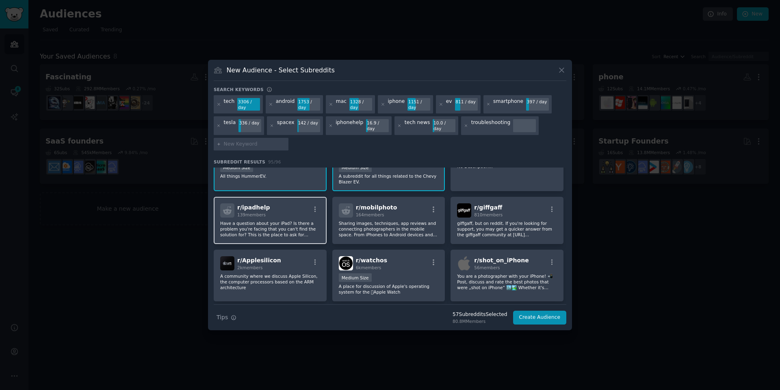
click at [273, 206] on div "r/ ipadhelp 139 members Have a question about your iPad? Is there a problem you…" at bounding box center [270, 220] width 113 height 47
click at [311, 208] on div "r/ ipadhelp 139 members Have a question about your iPad? Is there a problem you…" at bounding box center [270, 220] width 113 height 47
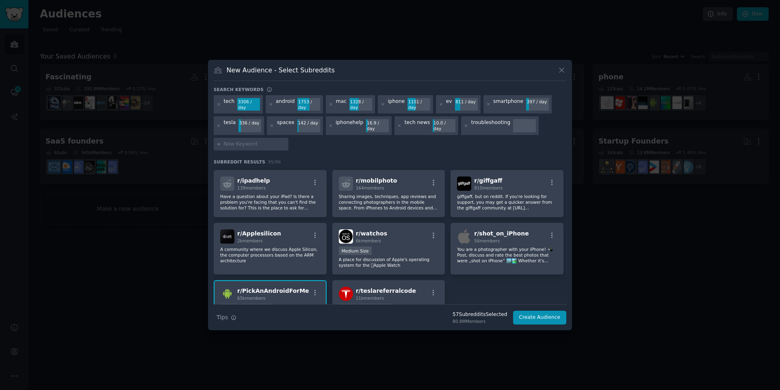
scroll to position [1788, 0]
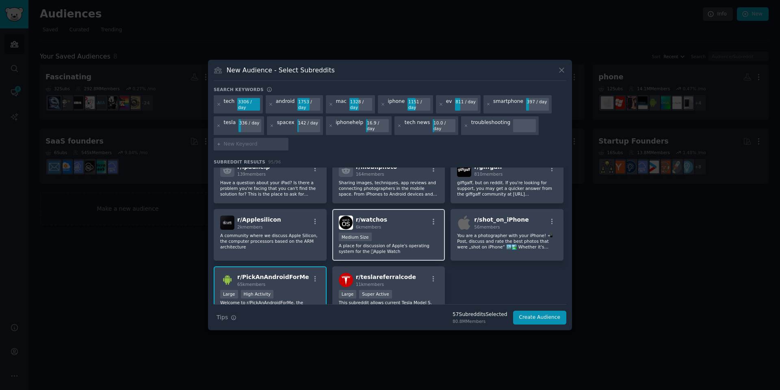
click at [407, 217] on div "r/ watchos 6k members" at bounding box center [389, 222] width 100 height 14
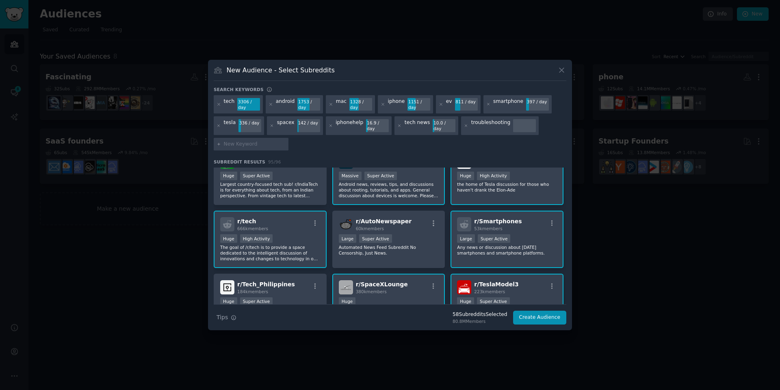
scroll to position [0, 0]
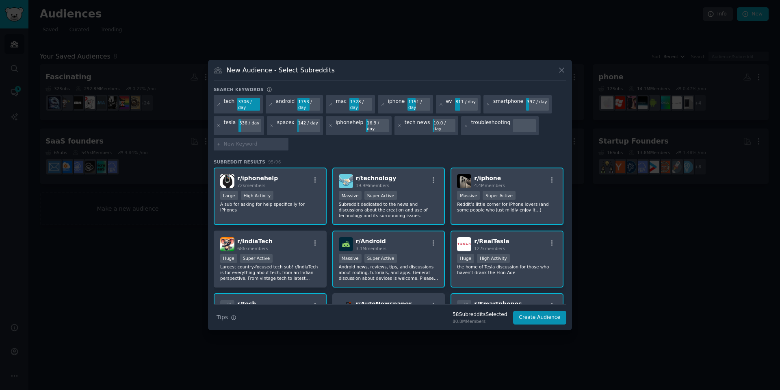
click at [267, 141] on input "text" at bounding box center [255, 144] width 62 height 7
type input "applewatch"
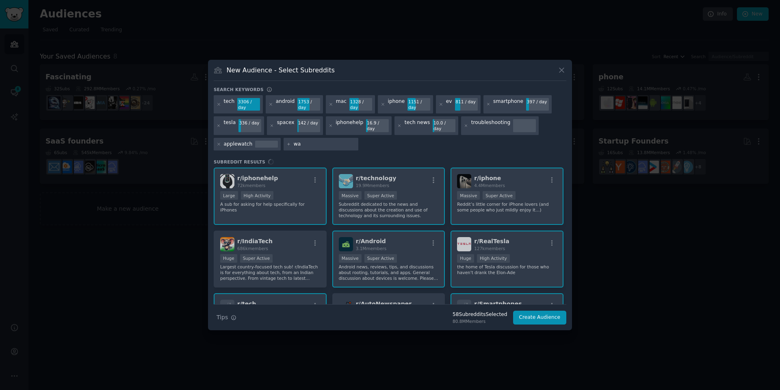
type input "w"
type input "galaxywatch"
type input "fitbit"
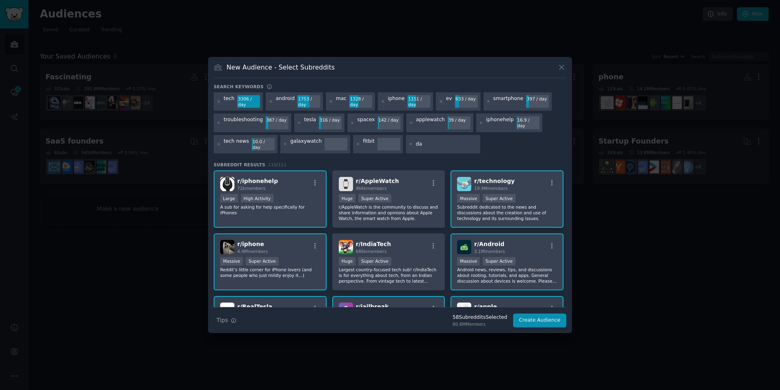
type input "d"
type input "gadgets"
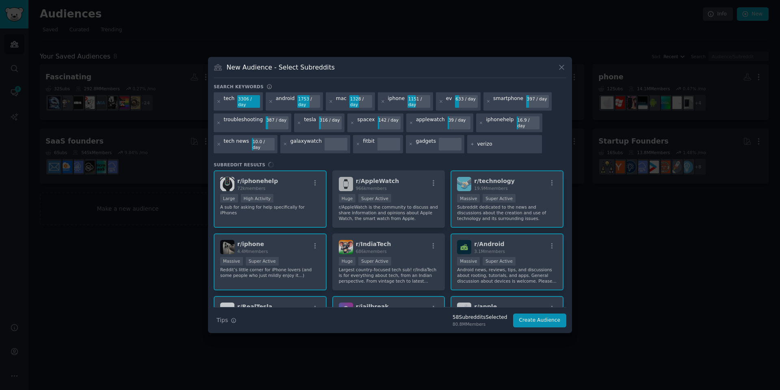
type input "verizon"
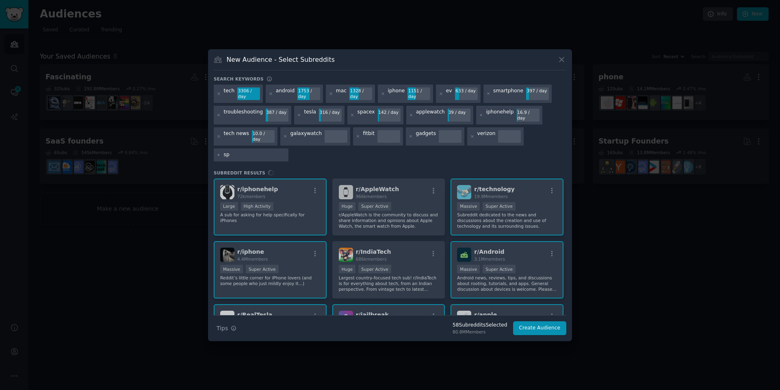
type input "s"
type input "at&t"
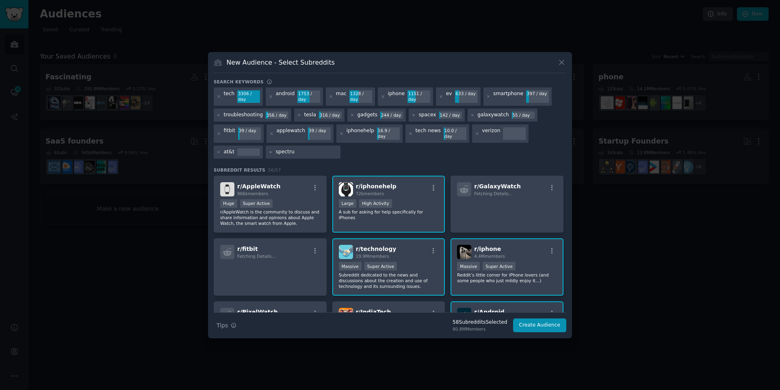
type input "spectrum"
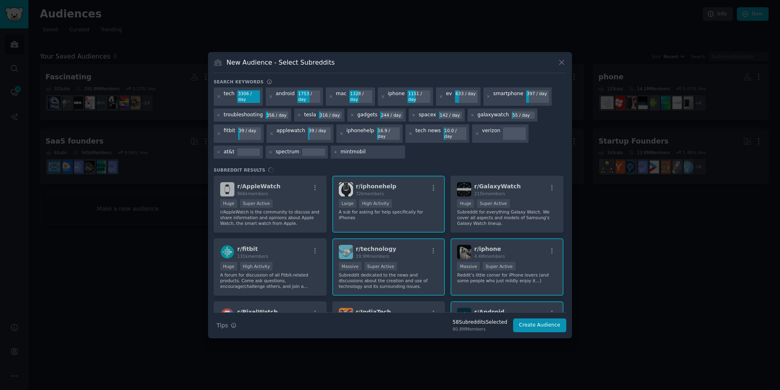
type input "mintmobile"
click at [286, 179] on div "r/ AppleWatch 966k members Huge Super Active r/AppleWatch is the community to d…" at bounding box center [390, 244] width 353 height 137
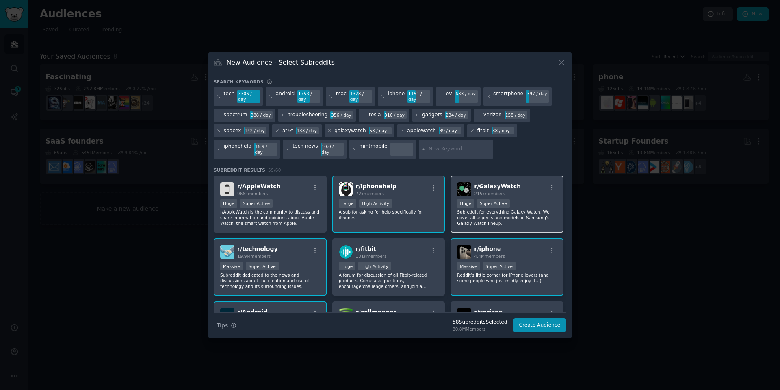
click at [523, 189] on div "r/ GalaxyWatch 215k members" at bounding box center [507, 189] width 100 height 14
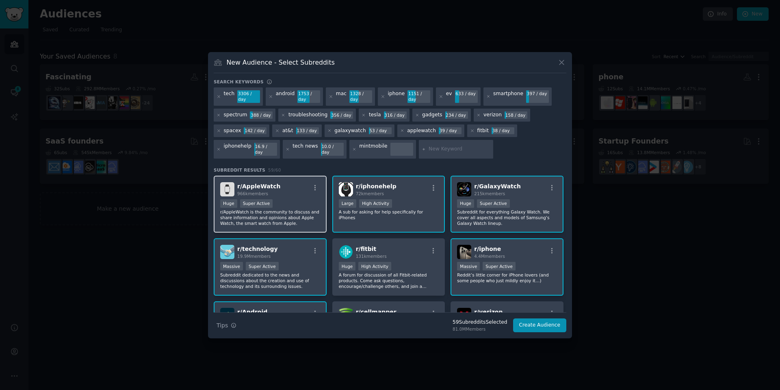
click at [291, 184] on div "r/ AppleWatch 966k members" at bounding box center [270, 189] width 100 height 14
click at [429, 145] on input "text" at bounding box center [460, 148] width 62 height 7
type input "att"
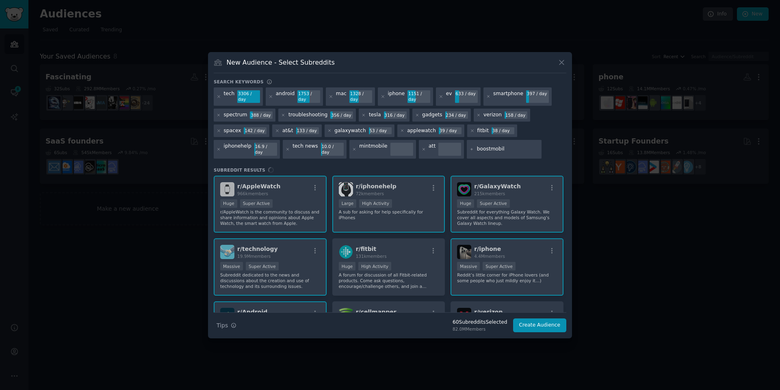
type input "boostmobile"
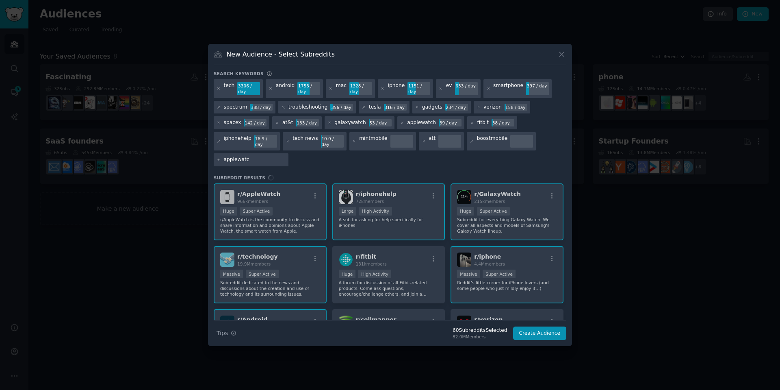
type input "applewatch"
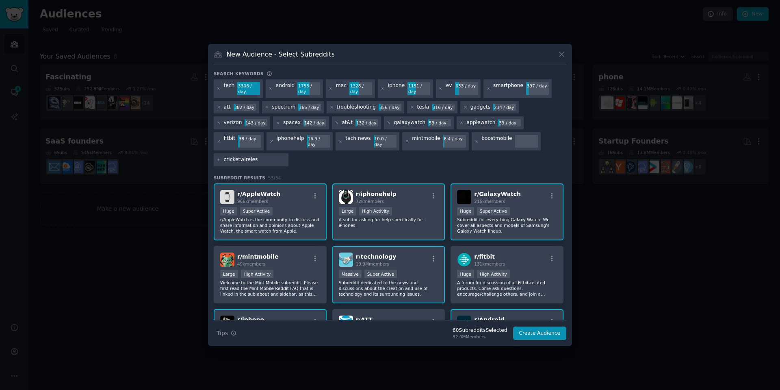
type input "cricketwireless"
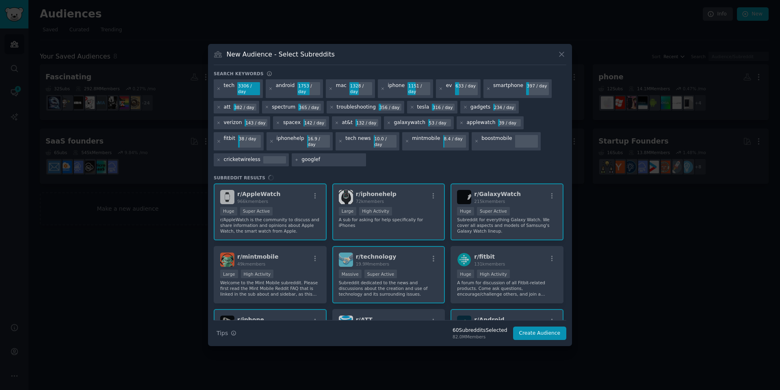
type input "googlefi"
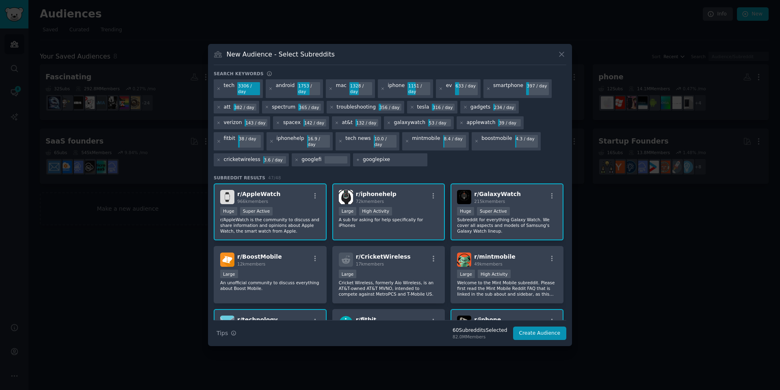
type input "googlepixel"
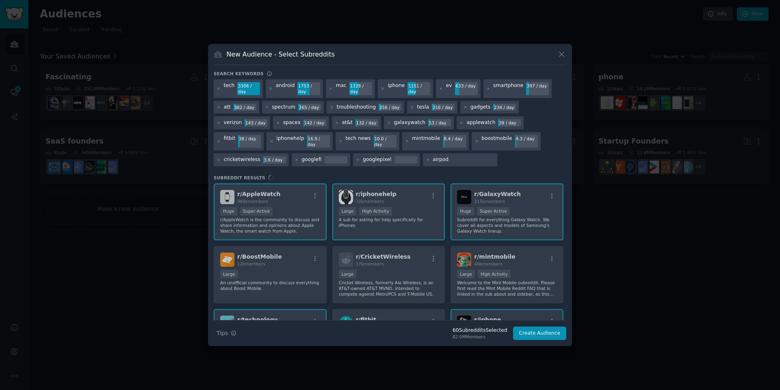
type input "airpods"
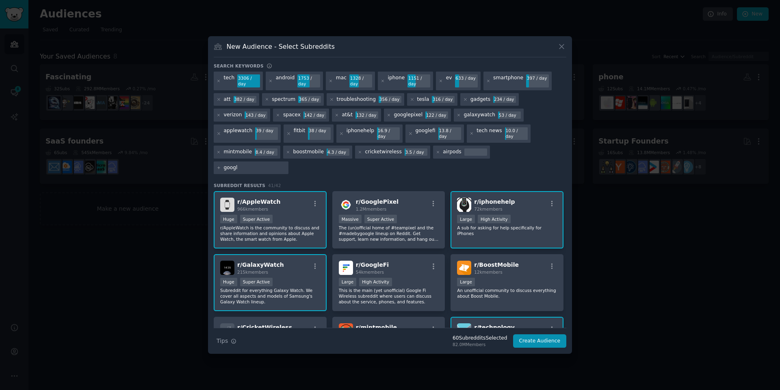
type input "google"
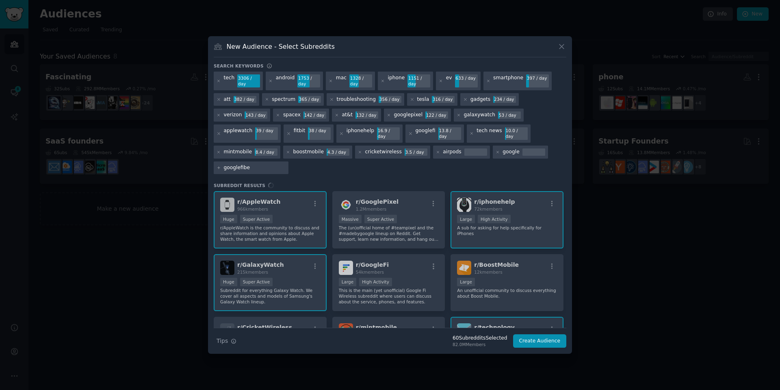
type input "googlefiber"
type input "ipadpro"
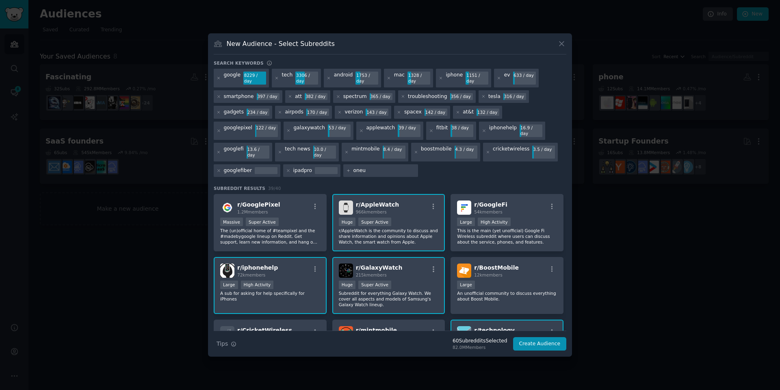
type input "oneui"
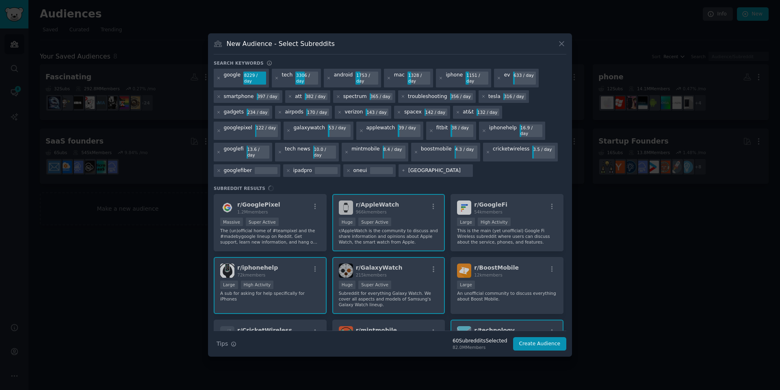
type input "samsung"
type input "xfinity"
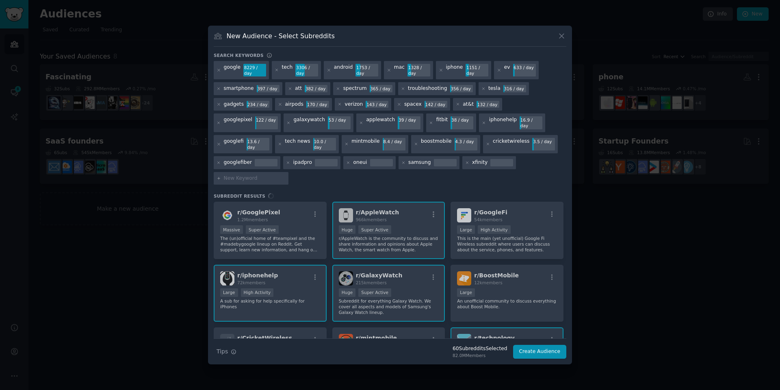
click at [547, 202] on div "r/ GooglePixel 1.2M members Massive Super Active The (un)official home of #team…" at bounding box center [390, 270] width 353 height 137
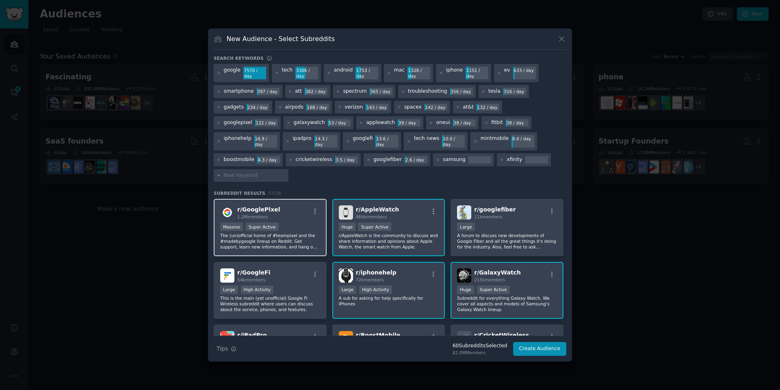
click at [286, 222] on div "Massive Super Active" at bounding box center [270, 227] width 100 height 10
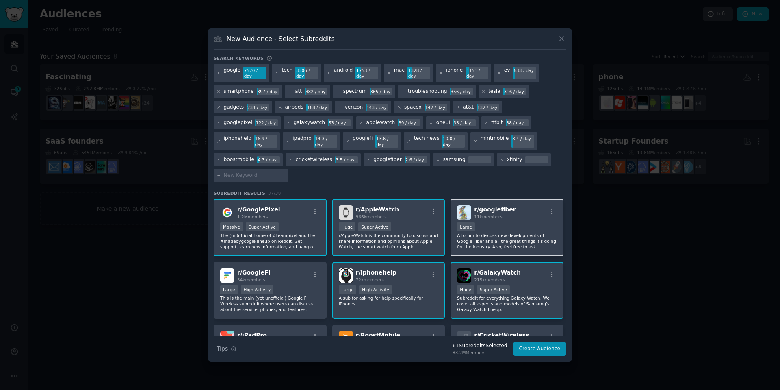
click at [517, 205] on div "r/ googlefiber 11k members" at bounding box center [507, 212] width 100 height 14
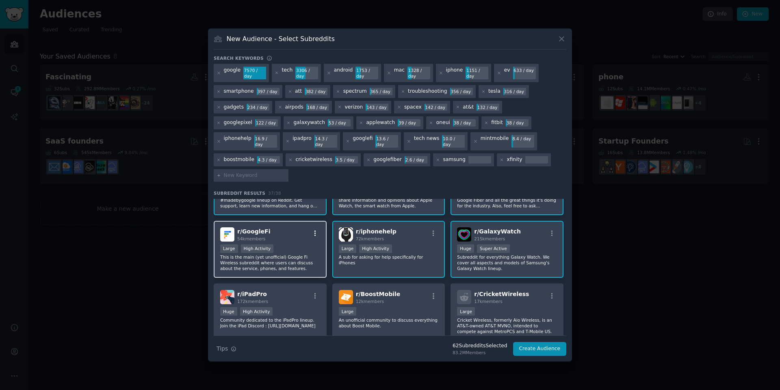
scroll to position [41, 0]
click at [305, 228] on div "r/ GoogleFi 54k members" at bounding box center [270, 235] width 100 height 14
click at [528, 228] on div "r/ GalaxyWatch 215k members" at bounding box center [507, 235] width 100 height 14
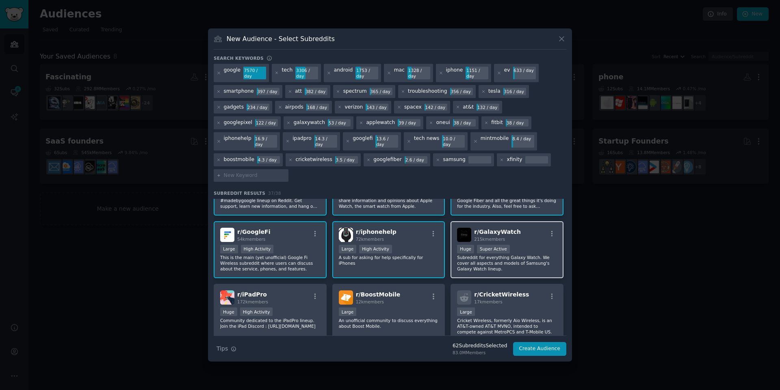
drag, startPoint x: 519, startPoint y: 230, endPoint x: 541, endPoint y: 226, distance: 22.7
click at [520, 230] on div "r/ GalaxyWatch 215k members Huge Super Active Subreddit for everything Galaxy W…" at bounding box center [507, 249] width 113 height 57
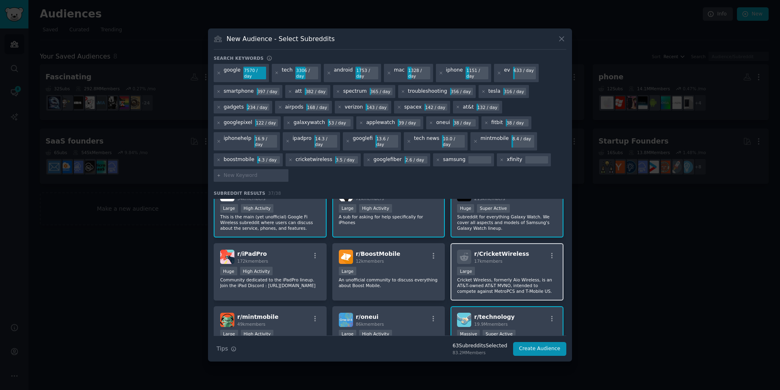
click at [507, 267] on div "Large" at bounding box center [507, 272] width 100 height 10
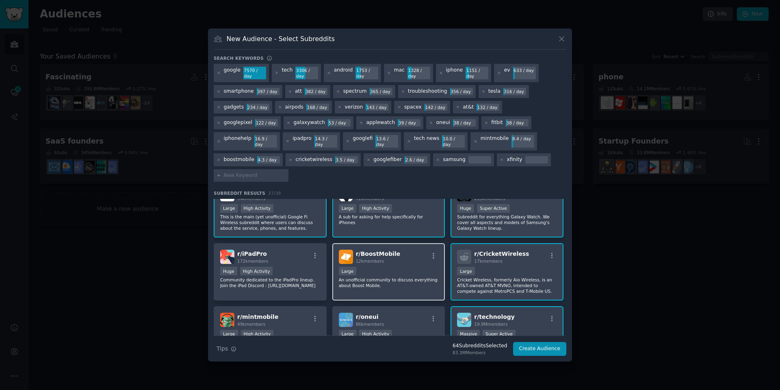
click at [384, 267] on div "Large" at bounding box center [389, 272] width 100 height 10
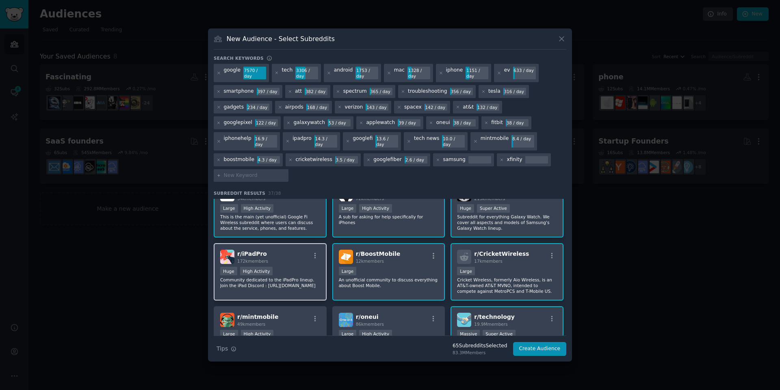
click at [302, 267] on div "Huge High Activity" at bounding box center [270, 272] width 100 height 10
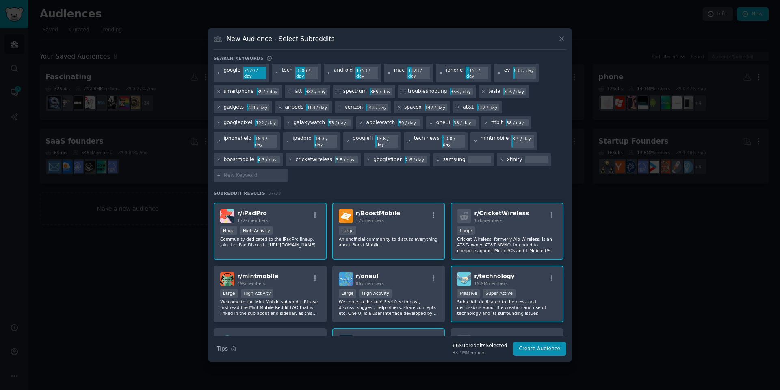
scroll to position [163, 0]
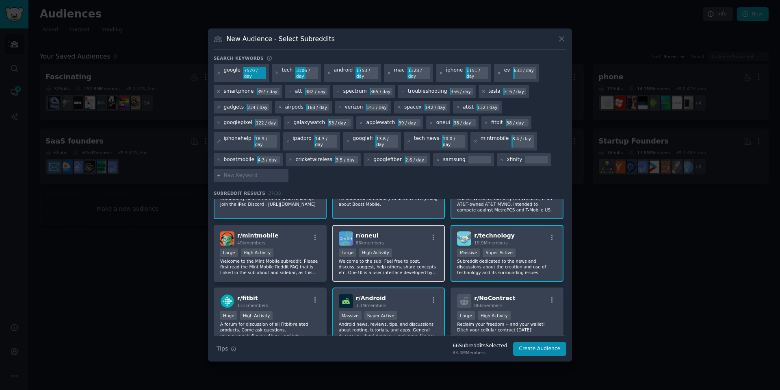
click at [409, 231] on div "r/ oneui 86k members" at bounding box center [389, 238] width 100 height 14
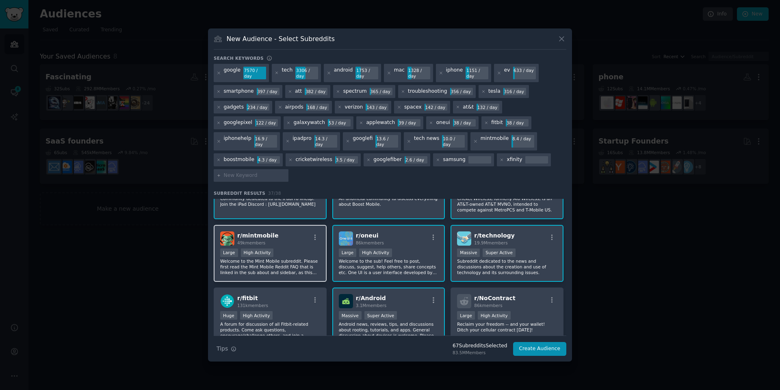
click at [306, 231] on div "r/ mintmobile 49k members" at bounding box center [270, 238] width 100 height 14
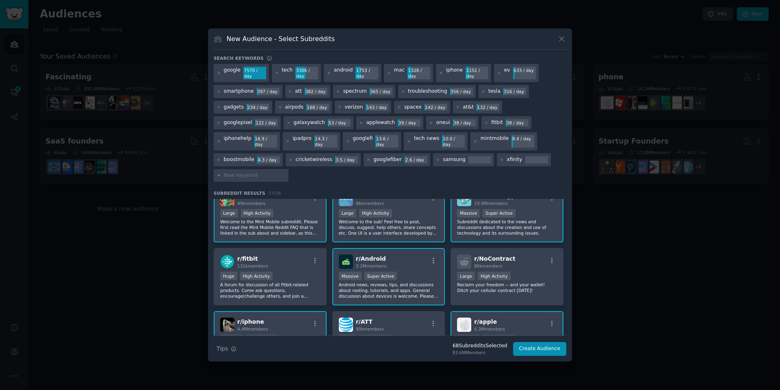
scroll to position [203, 0]
click at [516, 253] on div "r/ NoContract 86k members" at bounding box center [507, 260] width 100 height 14
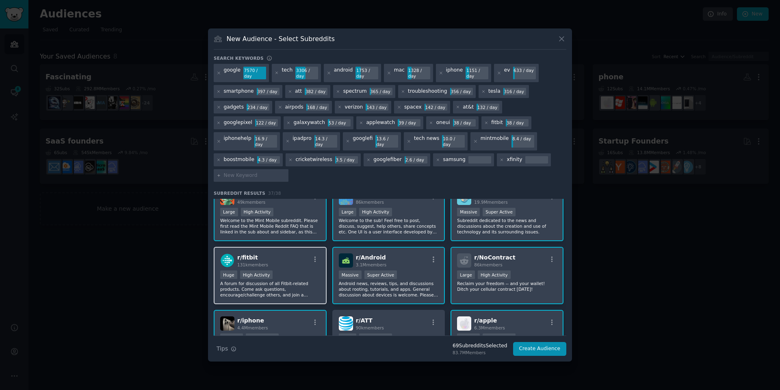
click at [280, 247] on div "r/ fitbit 131k members Huge High Activity A forum for discussion of all Fitbit-…" at bounding box center [270, 275] width 113 height 57
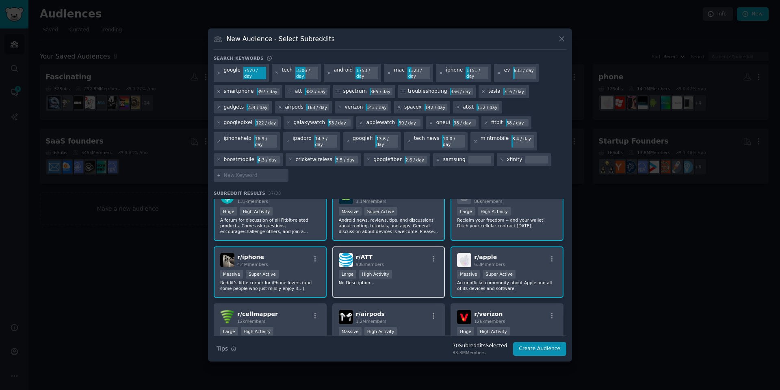
scroll to position [284, 0]
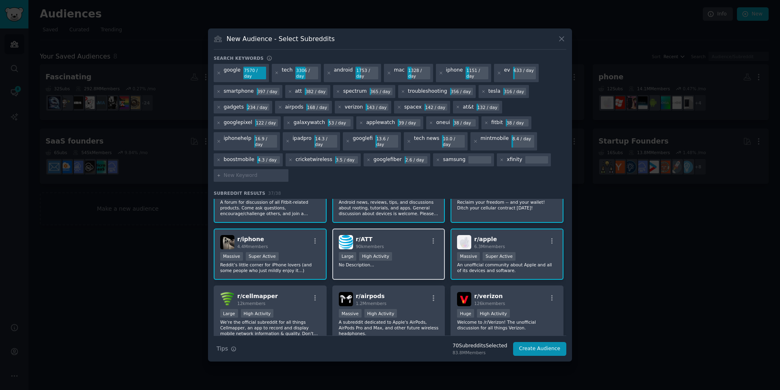
click at [398, 235] on div "r/ ATT 90k members" at bounding box center [389, 242] width 100 height 14
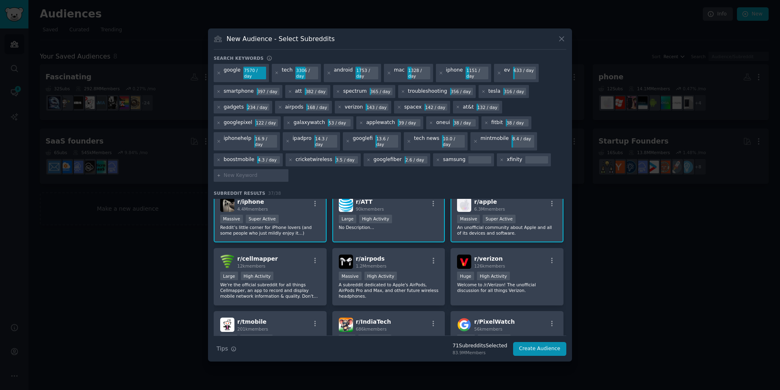
scroll to position [325, 0]
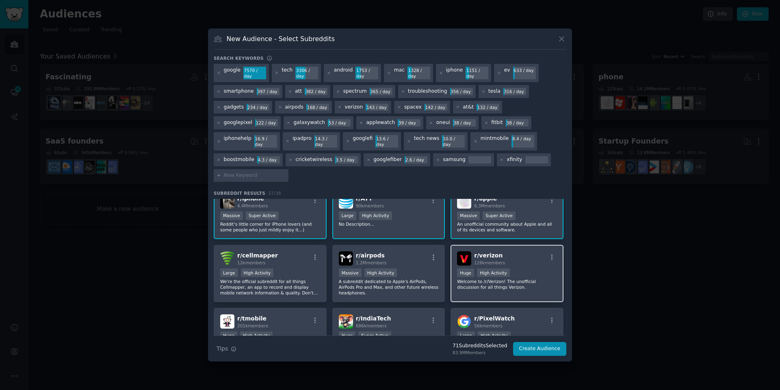
click at [521, 251] on div "r/ verizon 126k members" at bounding box center [507, 258] width 100 height 14
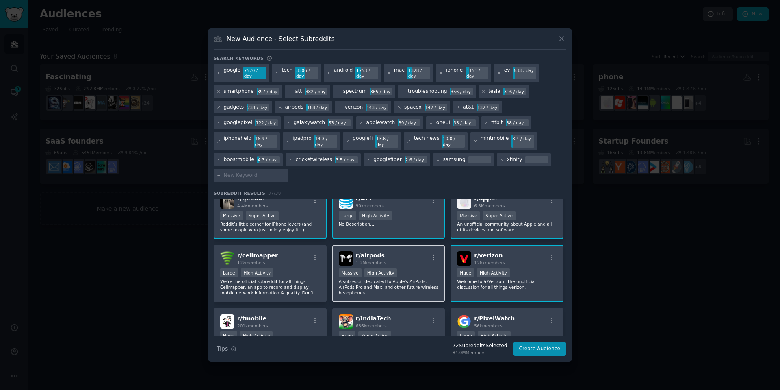
click at [411, 245] on div "r/ airpods 1.2M members Massive High Activity A subreddit dedicated to Apple's …" at bounding box center [388, 273] width 113 height 57
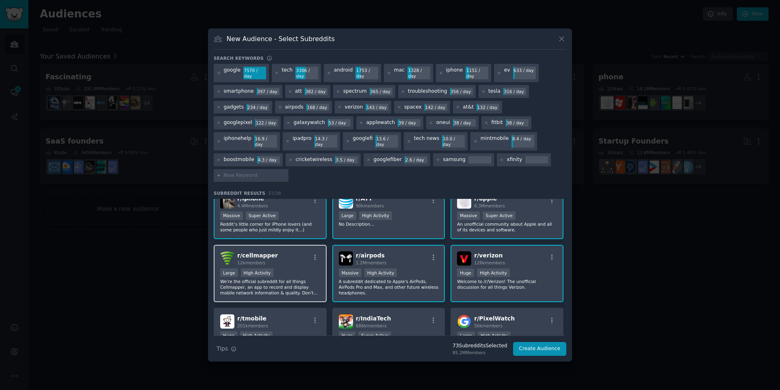
click at [295, 251] on div "r/ cellmapper 12k members" at bounding box center [270, 258] width 100 height 14
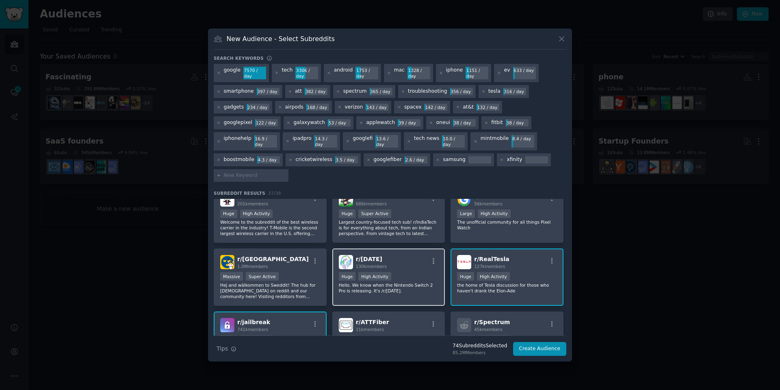
scroll to position [406, 0]
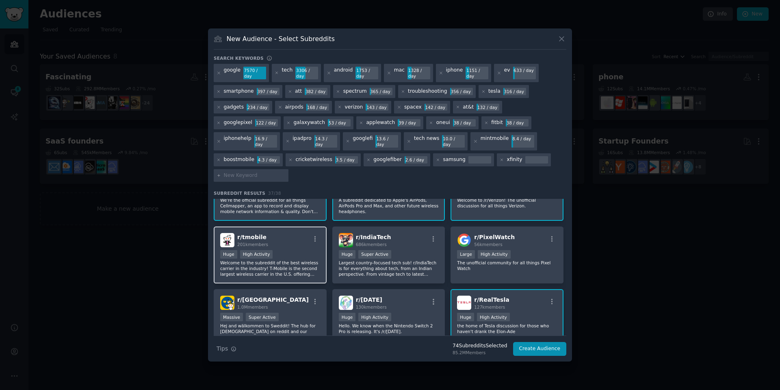
click at [284, 233] on div "r/ tmobile 201k members" at bounding box center [270, 240] width 100 height 14
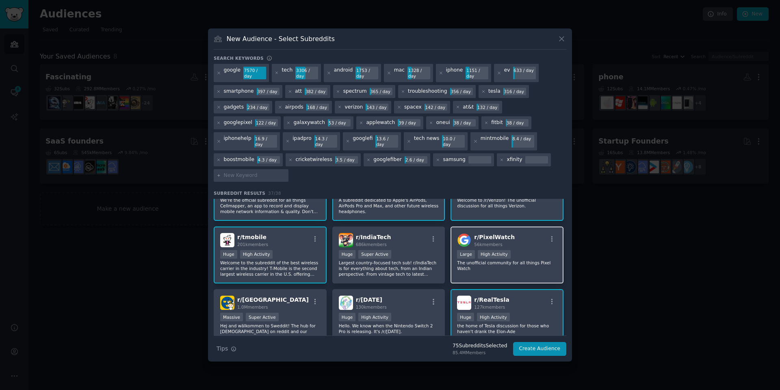
click at [534, 233] on div "r/ PixelWatch 56k members" at bounding box center [507, 240] width 100 height 14
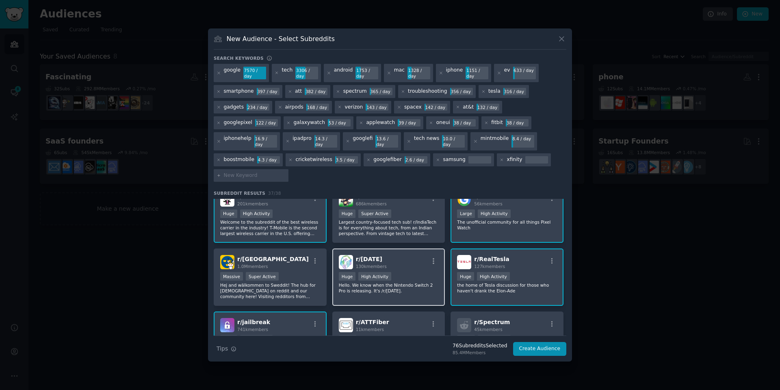
click at [399, 255] on div "r/ [DATE] 130k members" at bounding box center [389, 262] width 100 height 14
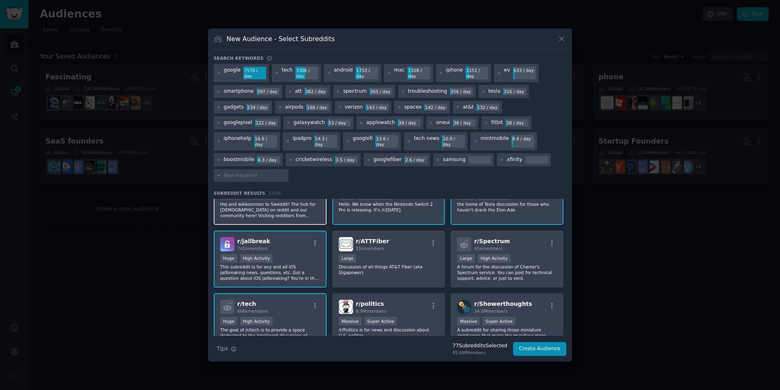
scroll to position [528, 0]
click at [411, 236] on div "r/ ATTFiber 11k members" at bounding box center [389, 243] width 100 height 14
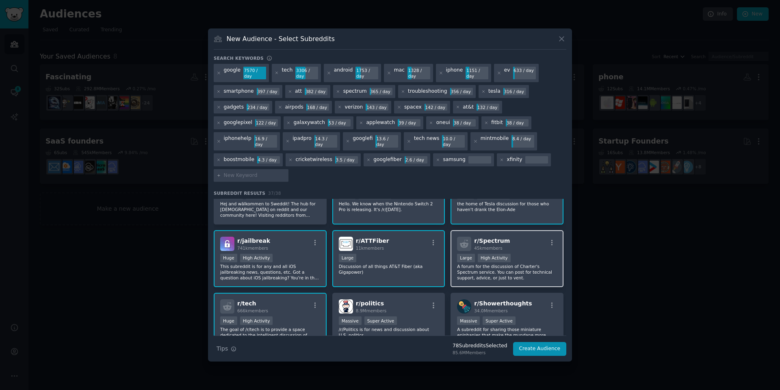
click at [507, 236] on div "r/ Spectrum 45k members" at bounding box center [507, 243] width 100 height 14
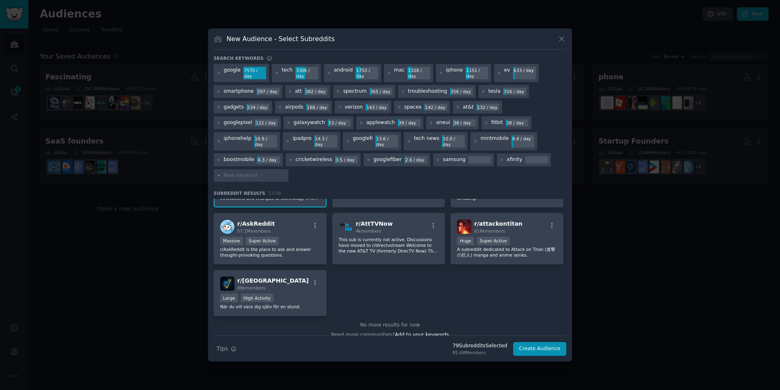
scroll to position [680, 0]
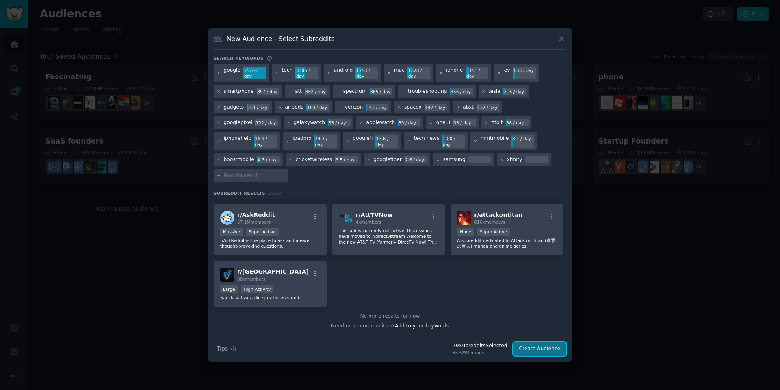
click at [538, 342] on button "Create Audience" at bounding box center [540, 349] width 54 height 14
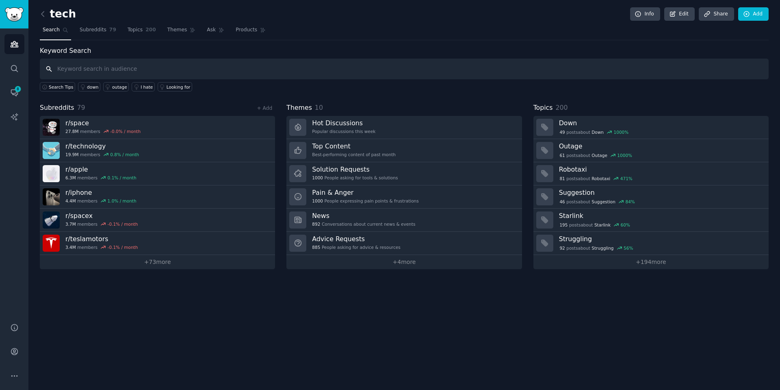
click at [109, 72] on input "text" at bounding box center [404, 69] width 729 height 21
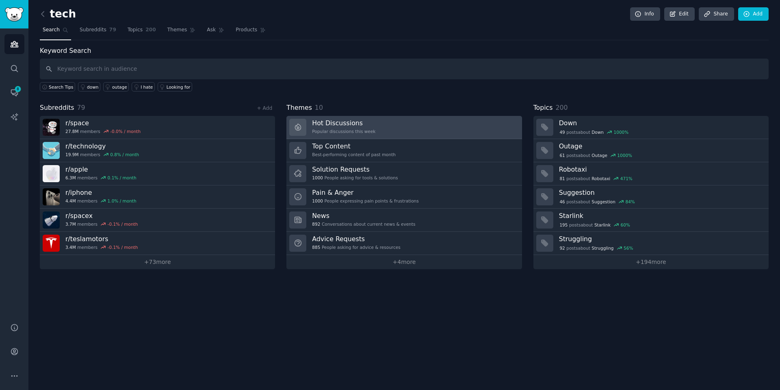
click at [391, 124] on link "Hot Discussions Popular discussions this week" at bounding box center [403, 127] width 235 height 23
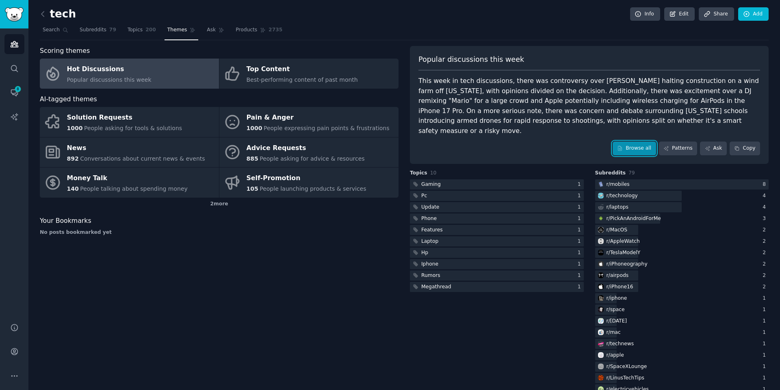
click at [638, 144] on link "Browse all" at bounding box center [634, 148] width 43 height 14
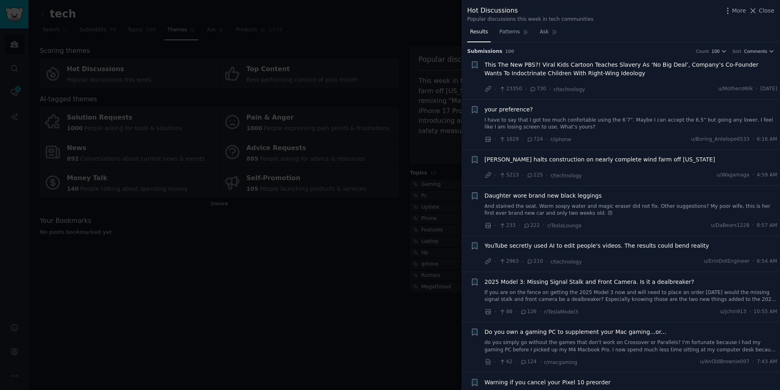
click at [338, 305] on div at bounding box center [390, 195] width 780 height 390
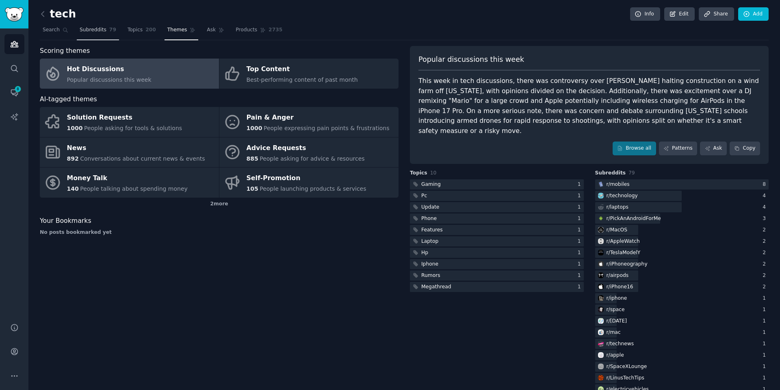
click at [97, 28] on span "Subreddits" at bounding box center [93, 29] width 27 height 7
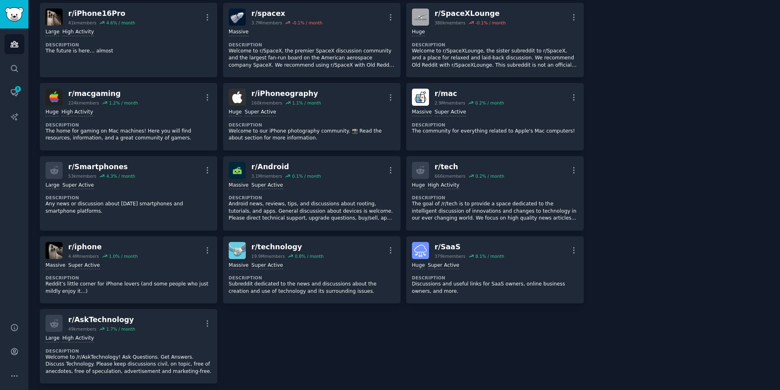
scroll to position [1788, 0]
